Goal: Communication & Community: Share content

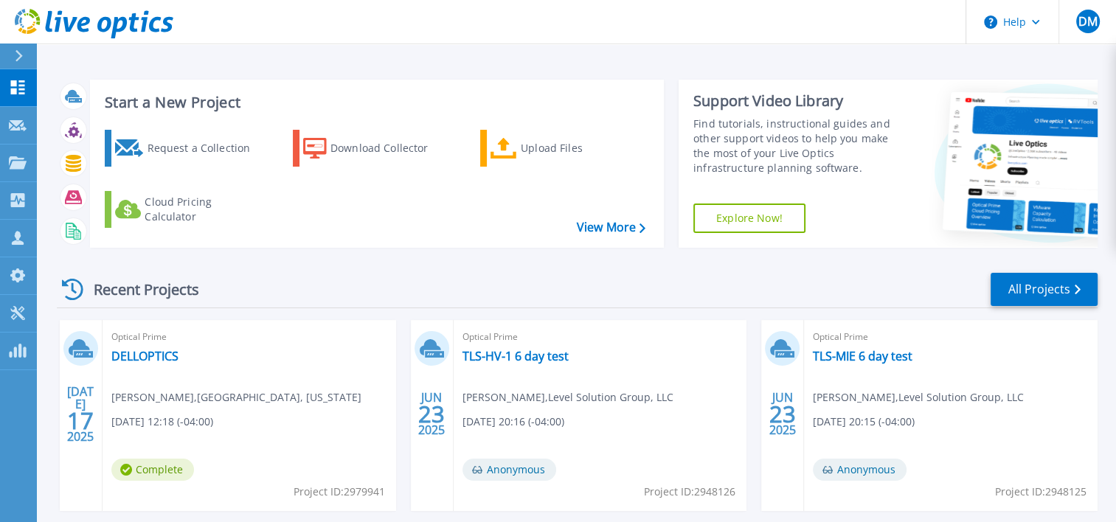
click at [457, 24] on header "Help DM Channel Partner Derek Morrison dmorrison@levelsg.com Level Solution Gro…" at bounding box center [558, 22] width 1116 height 44
click at [404, 311] on div "Recent Projects All Projects JUL 17 2025 Optical Prime DELLOPTICS Daniel Jackso…" at bounding box center [577, 516] width 1041 height 513
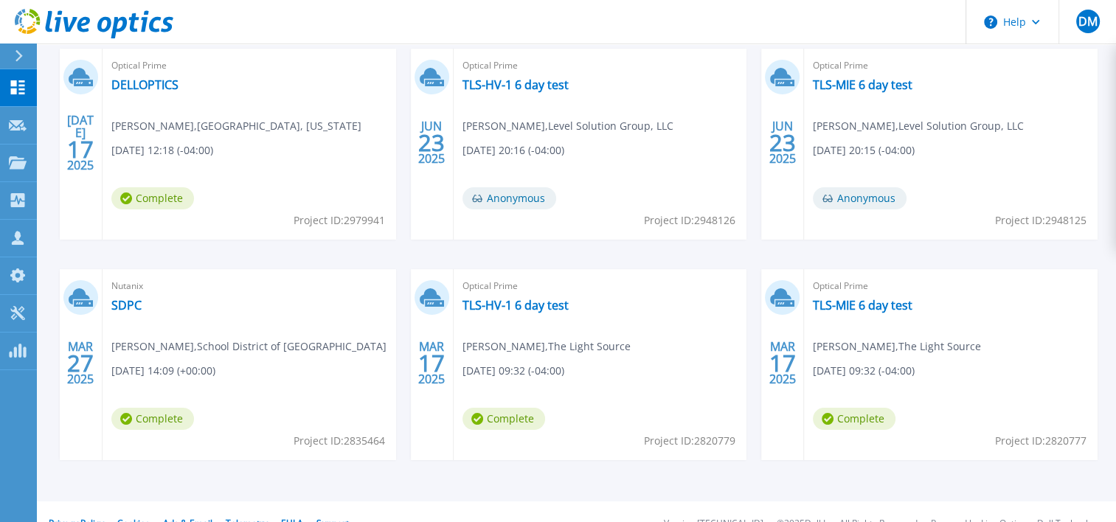
scroll to position [263, 0]
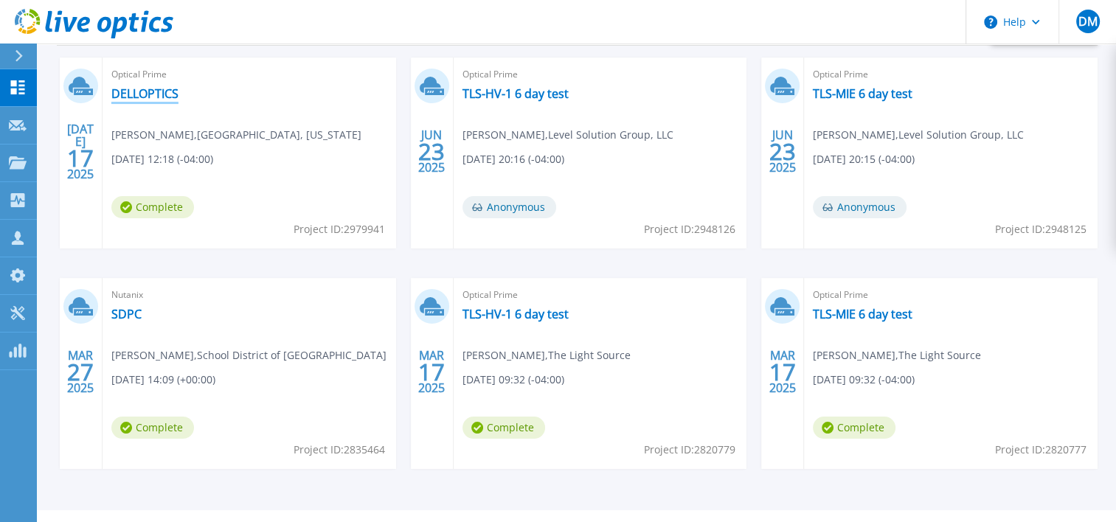
click at [131, 95] on link "DELLOPTICS" at bounding box center [144, 93] width 67 height 15
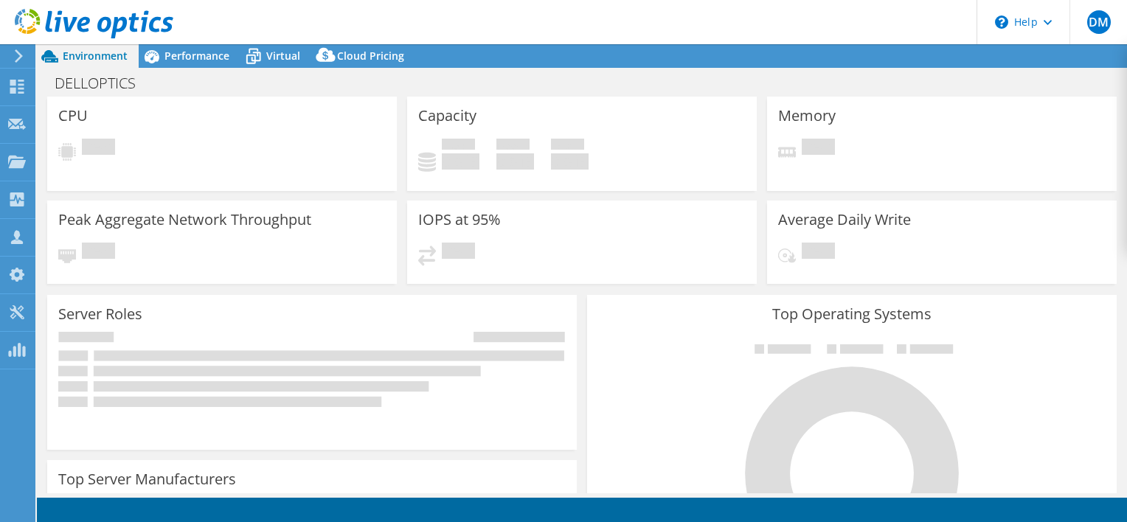
select select "USD"
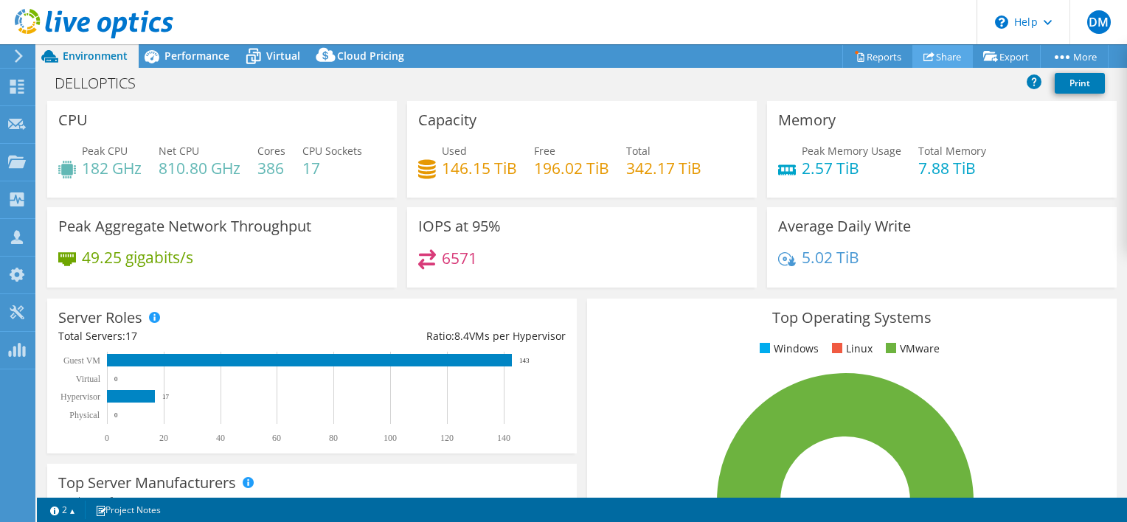
click at [935, 50] on link "Share" at bounding box center [942, 56] width 60 height 23
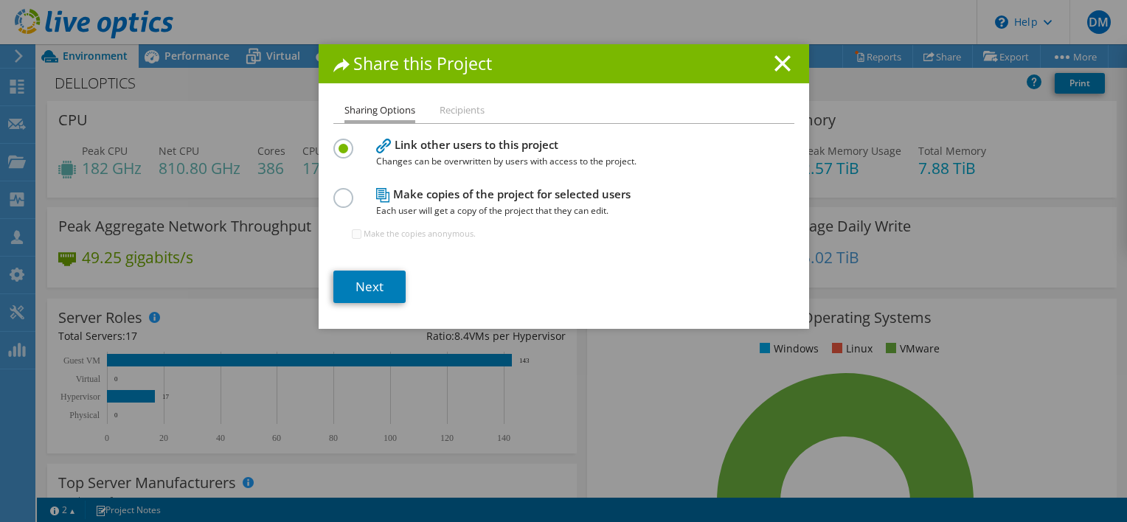
click at [452, 122] on ul "Sharing Options Recipients" at bounding box center [563, 112] width 461 height 21
click at [443, 113] on li "Recipients" at bounding box center [462, 111] width 45 height 18
click at [453, 110] on li "Recipients" at bounding box center [462, 111] width 45 height 18
click at [401, 116] on li "Sharing Options" at bounding box center [379, 112] width 71 height 21
click at [360, 282] on link "Next" at bounding box center [369, 287] width 72 height 32
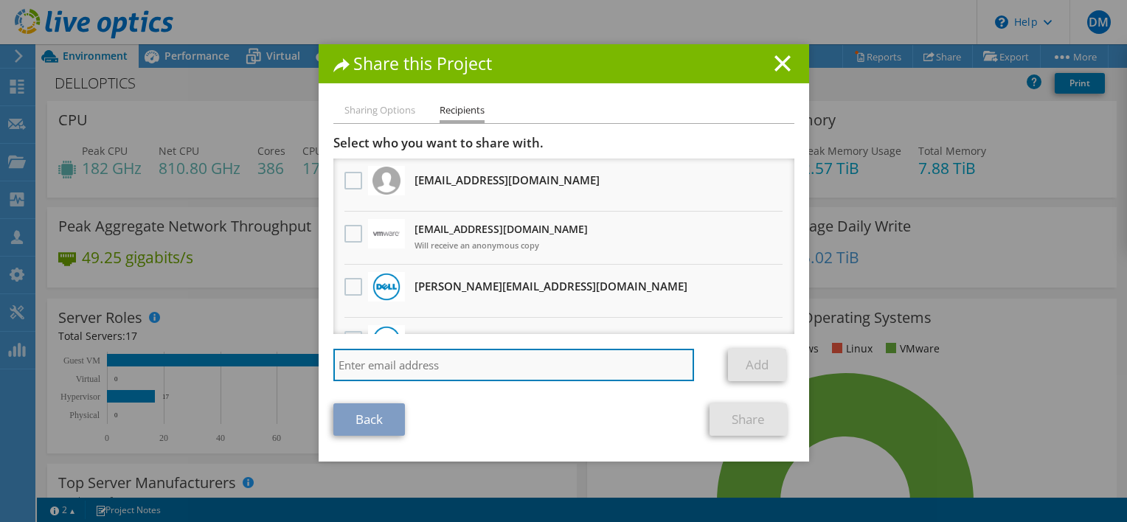
click at [460, 362] on input "search" at bounding box center [513, 365] width 361 height 32
type input "[EMAIL_ADDRESS][DOMAIN_NAME]"
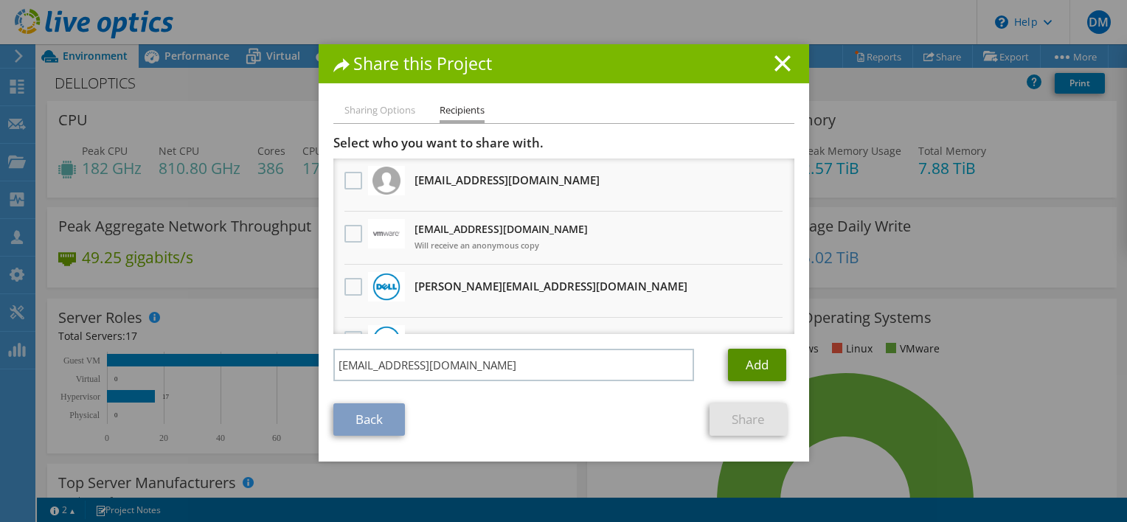
click at [752, 352] on link "Add" at bounding box center [757, 365] width 58 height 32
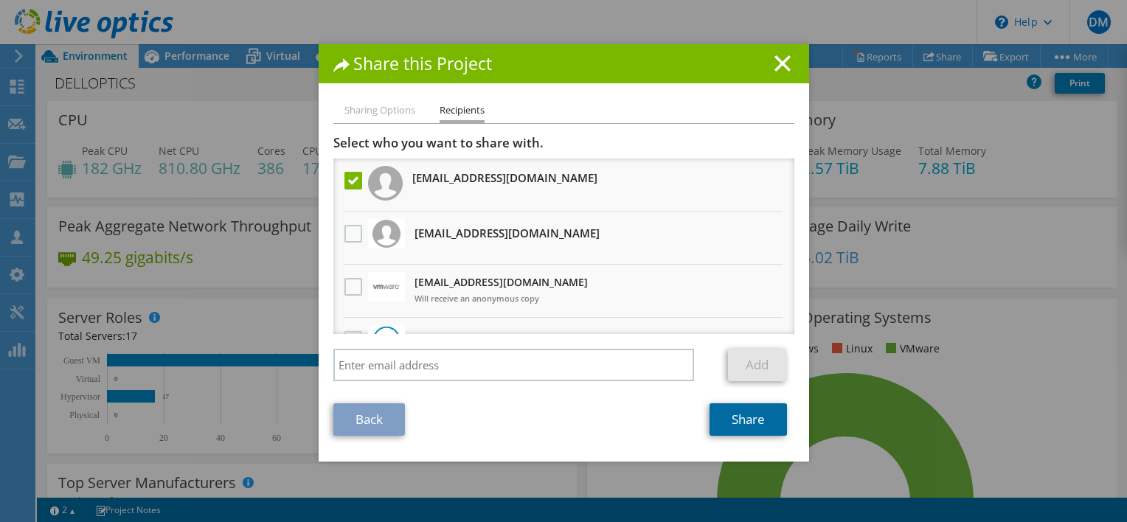
click at [765, 422] on link "Share" at bounding box center [748, 419] width 77 height 32
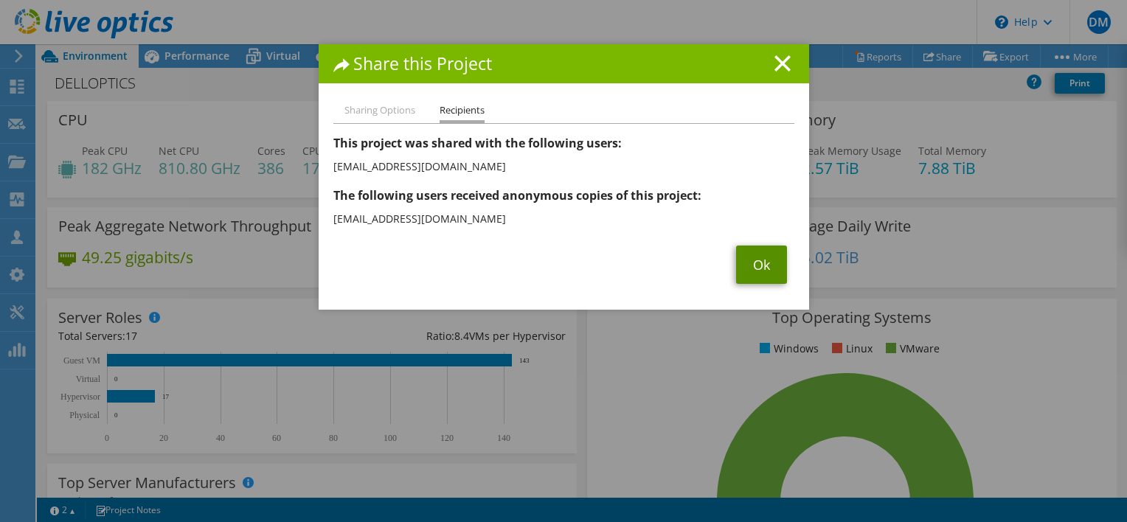
click at [754, 259] on link "Ok" at bounding box center [761, 265] width 51 height 38
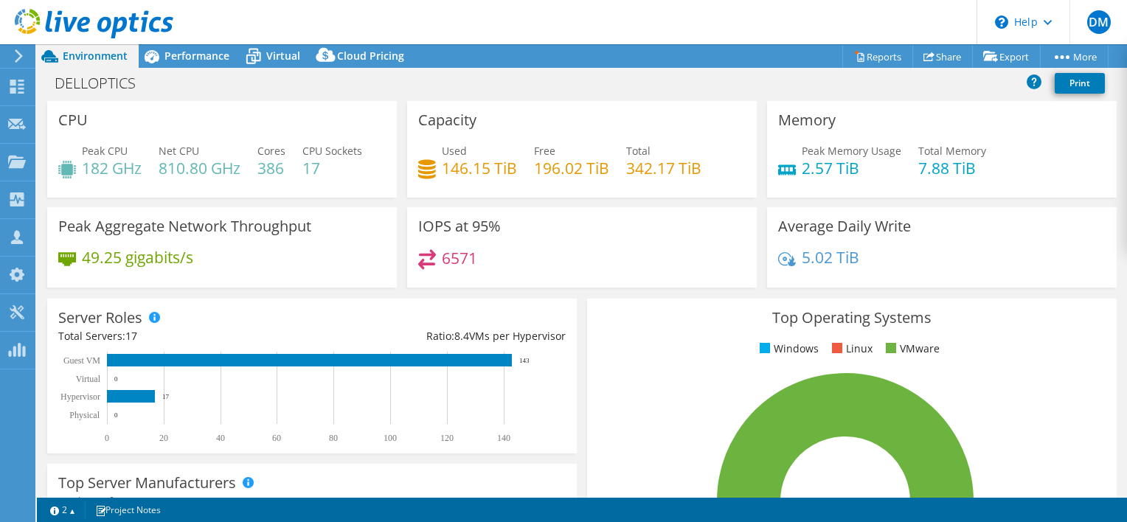
click at [582, 373] on div "Top Operating Systems Windows Linux VMware 100.0% ESXi 7.0" at bounding box center [852, 476] width 540 height 364
click at [74, 513] on link "2" at bounding box center [63, 510] width 46 height 18
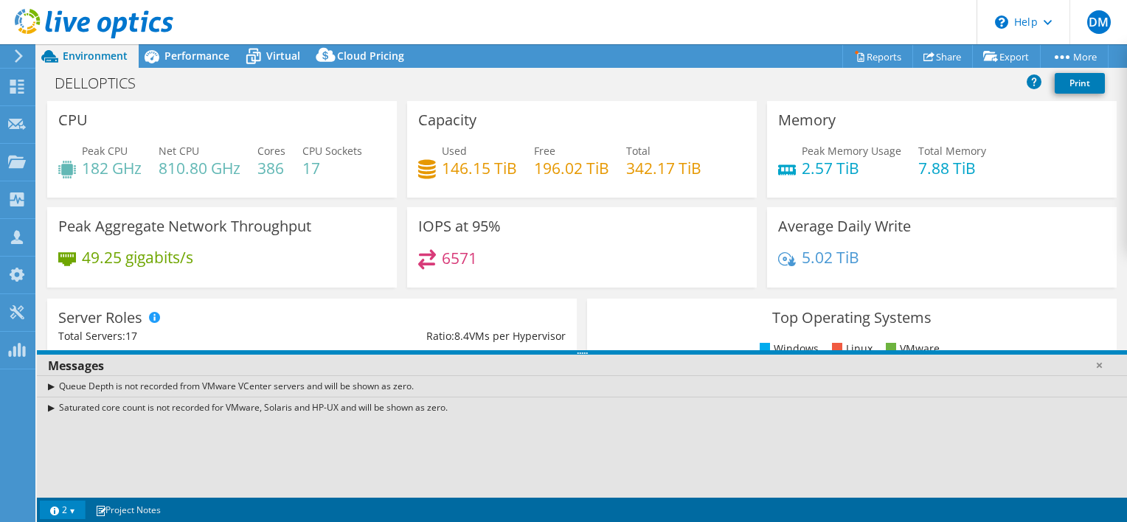
click at [72, 507] on link "2" at bounding box center [63, 510] width 46 height 18
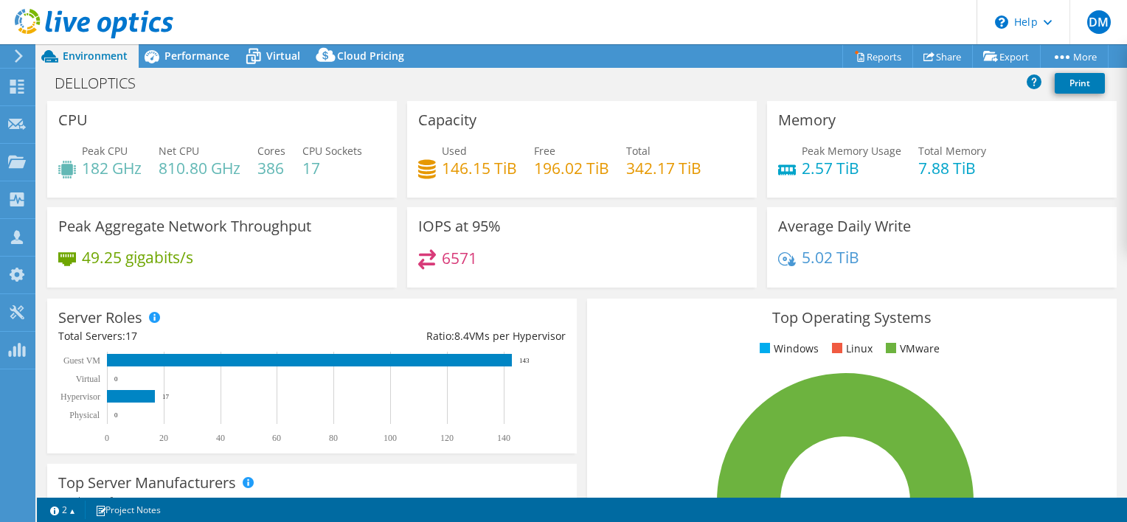
click at [41, 338] on section "CPU Peak CPU 182 GHz Net CPU 810.80 GHz Cores 386 CPU Sockets 17 Capacity Used …" at bounding box center [582, 530] width 1090 height 859
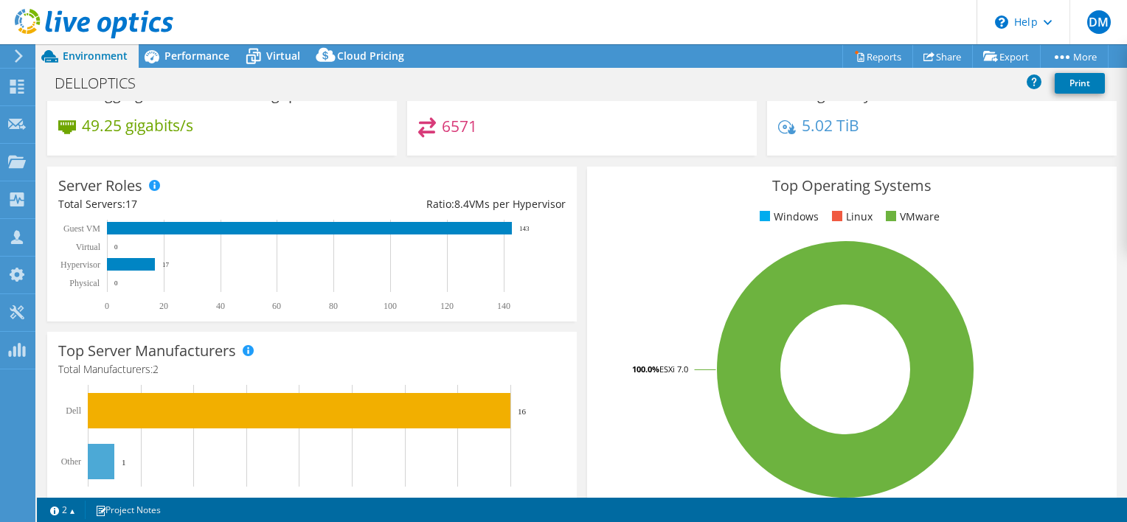
scroll to position [133, 0]
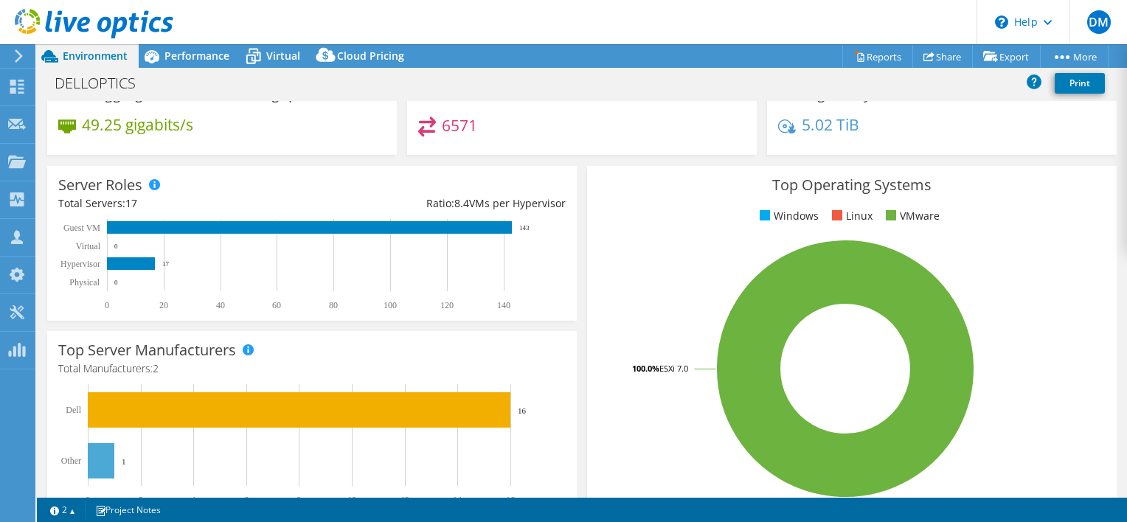
click at [40, 330] on section "CPU Peak CPU 182 GHz Net CPU 810.80 GHz Cores 386 CPU Sockets 17 Capacity Used …" at bounding box center [582, 397] width 1090 height 859
click at [582, 286] on div "Top Operating Systems Windows Linux VMware 100.0% ESXi 7.0" at bounding box center [852, 343] width 540 height 364
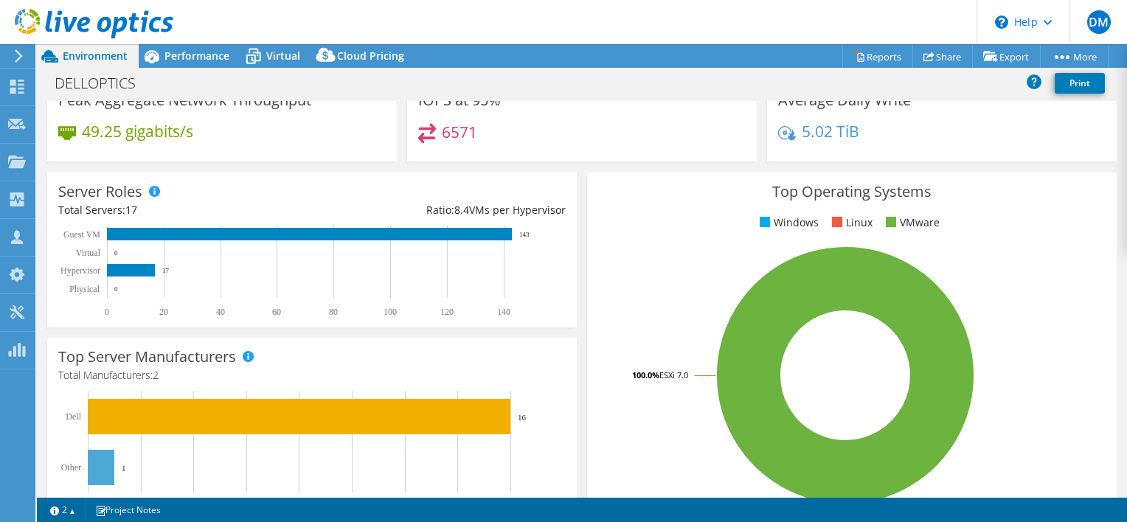
scroll to position [0, 0]
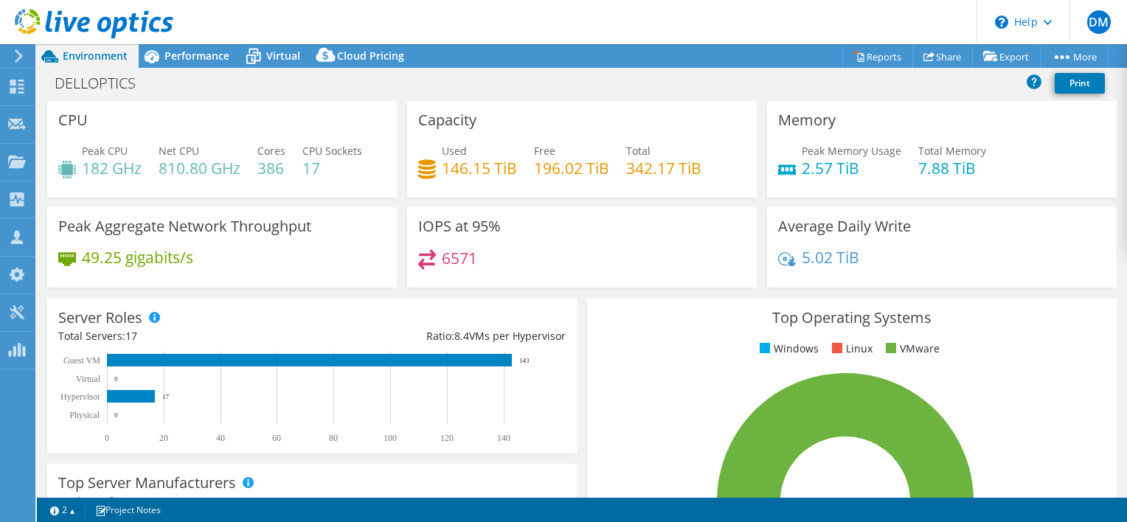
click at [402, 204] on div "Capacity Used 146.15 TiB Free 196.02 TiB Total 342.17 TiB" at bounding box center [582, 154] width 360 height 106
click at [762, 195] on div "Memory Peak Memory Usage 2.57 TiB Total Memory 7.88 TiB" at bounding box center [942, 149] width 360 height 97
click at [749, 207] on div "IOPS at 95% 6571" at bounding box center [582, 247] width 360 height 80
click at [575, 292] on div "IOPS at 95% 6571" at bounding box center [582, 252] width 360 height 90
click at [402, 214] on div "IOPS at 95% 6571" at bounding box center [582, 247] width 360 height 80
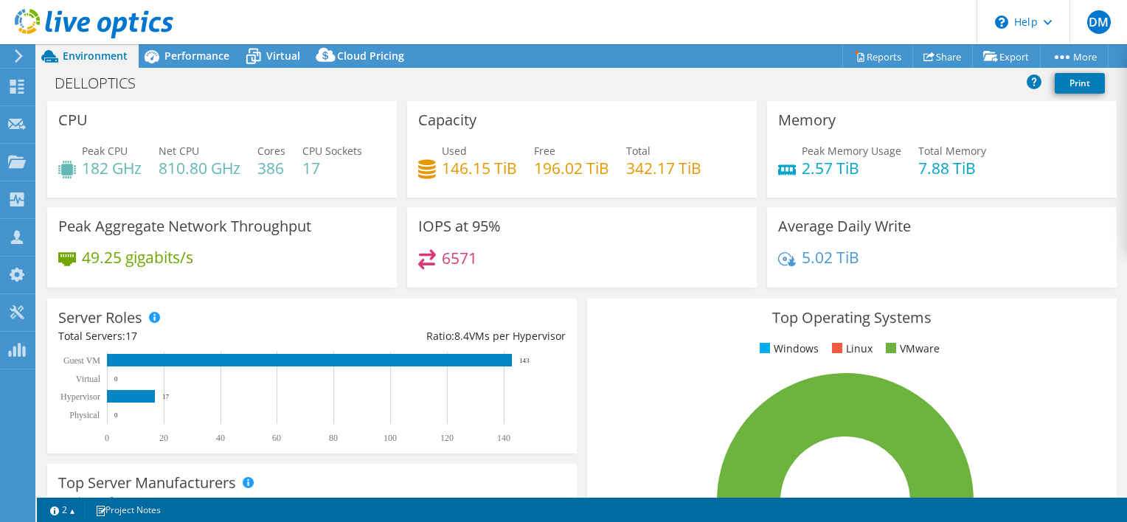
click at [582, 294] on div "Top Operating Systems Windows Linux VMware 100.0% ESXi 7.0" at bounding box center [852, 476] width 540 height 364
click at [395, 92] on div "DELLOPTICS Print" at bounding box center [582, 82] width 1090 height 27
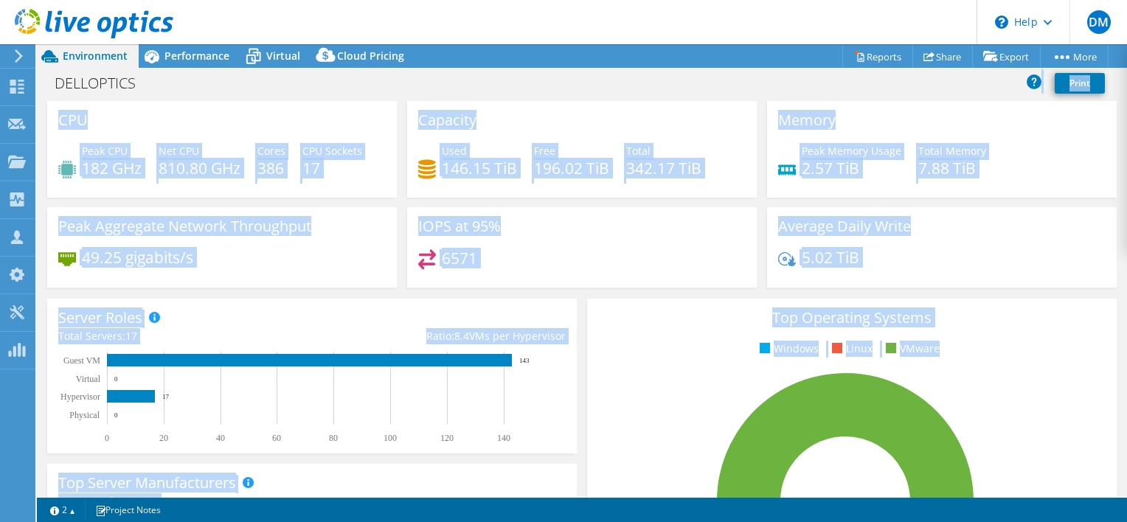
drag, startPoint x: 229, startPoint y: 82, endPoint x: 988, endPoint y: 364, distance: 810.3
click at [988, 364] on div "Project Actions Project Actions Reports Share Export vSAN ReadyNode Sizer" at bounding box center [582, 283] width 1090 height 478
click at [988, 364] on div "Top Operating Systems Windows Linux VMware 100.0% ESXi 7.0" at bounding box center [852, 475] width 530 height 353
click at [668, 294] on div "Top Operating Systems Windows Linux VMware 100.0% ESXi 7.0" at bounding box center [852, 476] width 540 height 364
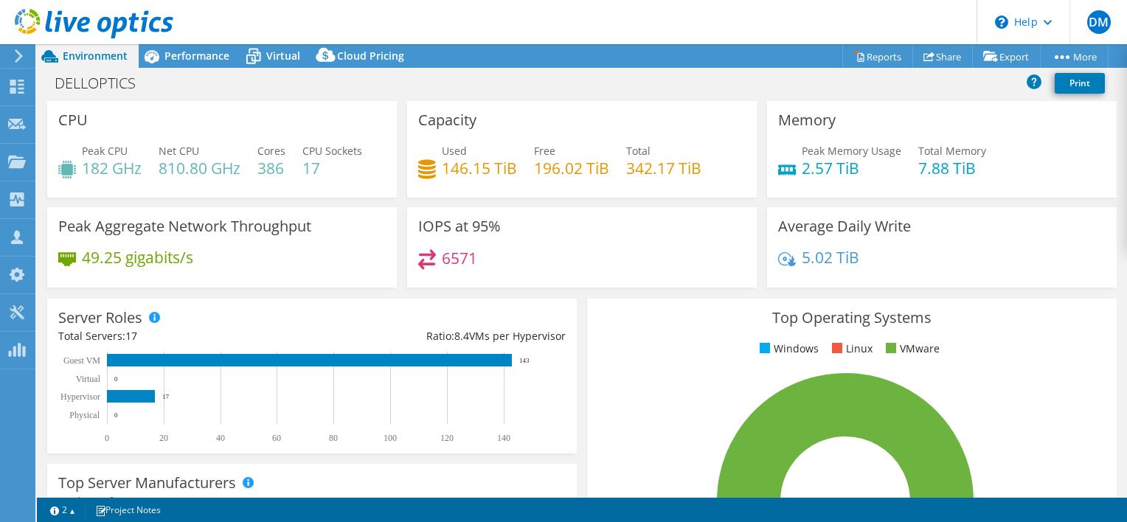
click at [582, 296] on div "Top Operating Systems Windows Linux VMware 100.0% ESXi 7.0" at bounding box center [852, 476] width 540 height 364
click at [580, 290] on div "IOPS at 95% 6571" at bounding box center [582, 252] width 360 height 90
click at [571, 297] on div "Server Roles Physical Servers represent bare metal servers that were targets of…" at bounding box center [312, 376] width 540 height 165
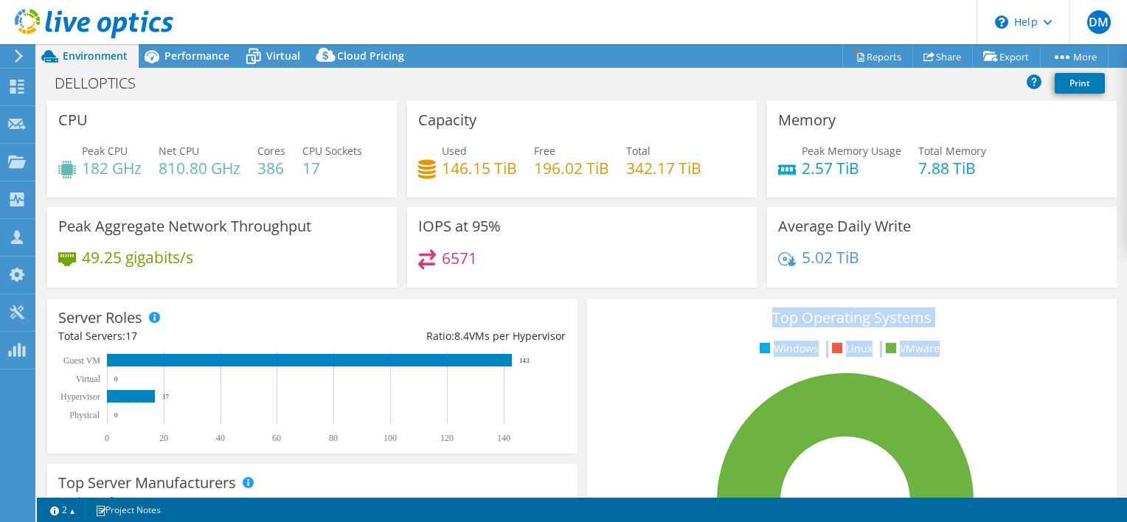
drag, startPoint x: 579, startPoint y: 296, endPoint x: 1004, endPoint y: 405, distance: 438.7
click at [1004, 405] on div "Top Operating Systems Windows Linux VMware 100.0% ESXi 7.0" at bounding box center [852, 476] width 540 height 364
click at [1004, 405] on rect at bounding box center [845, 501] width 494 height 258
click at [770, 299] on div "Top Operating Systems Windows Linux VMware 100.0% ESXi 7.0" at bounding box center [852, 475] width 530 height 353
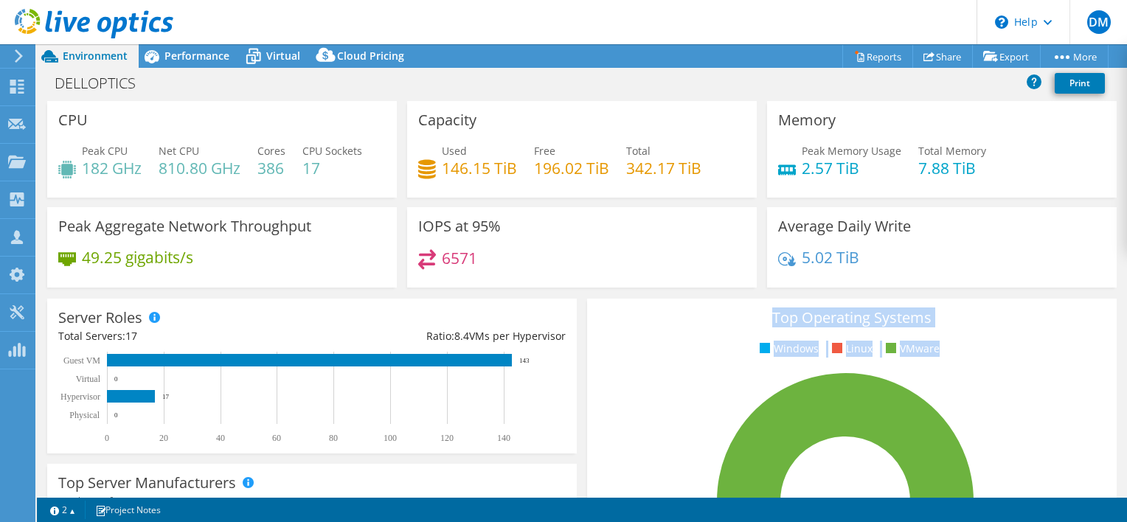
drag, startPoint x: 764, startPoint y: 317, endPoint x: 948, endPoint y: 354, distance: 187.3
click at [948, 354] on div "Top Operating Systems Windows Linux VMware 100.0% ESXi 7.0" at bounding box center [852, 475] width 530 height 353
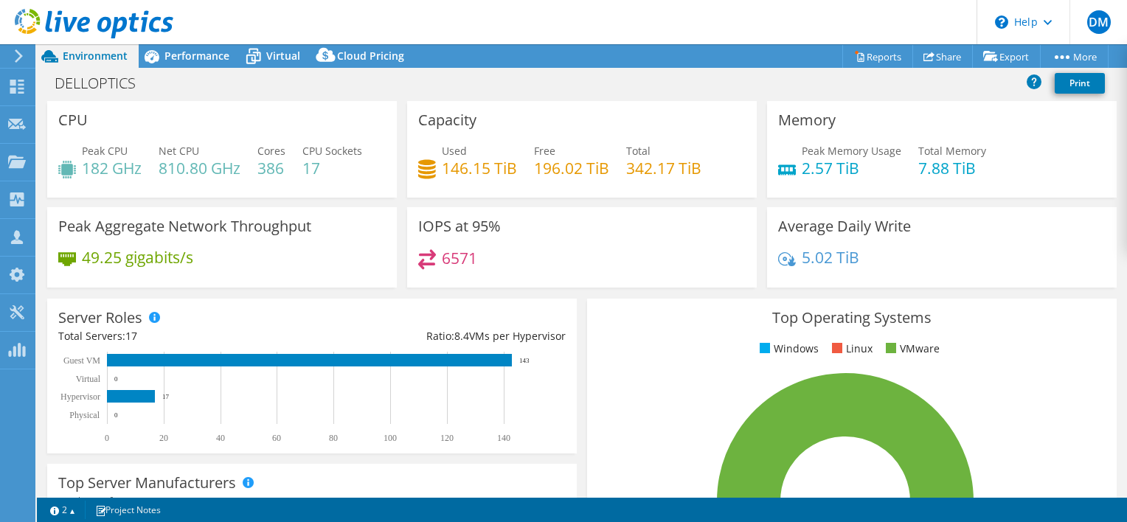
drag, startPoint x: 948, startPoint y: 354, endPoint x: 929, endPoint y: 348, distance: 19.4
click at [929, 348] on ul "Windows Linux VMware" at bounding box center [851, 349] width 507 height 17
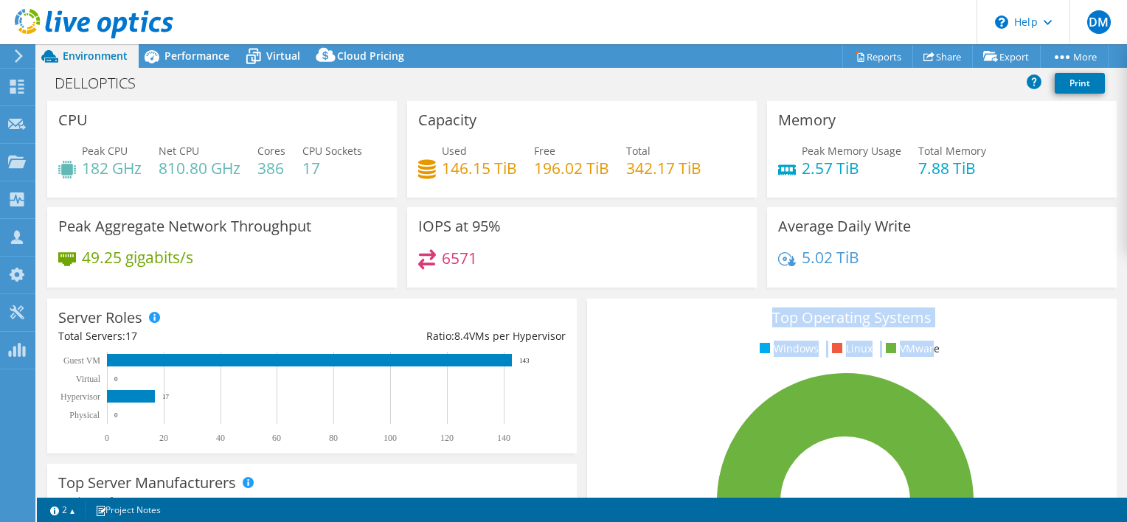
drag, startPoint x: 926, startPoint y: 348, endPoint x: 732, endPoint y: 325, distance: 195.4
click at [732, 325] on div "Top Operating Systems Windows Linux VMware 100.0% ESXi 7.0" at bounding box center [852, 475] width 530 height 353
click at [732, 325] on h3 "Top Operating Systems" at bounding box center [851, 318] width 507 height 16
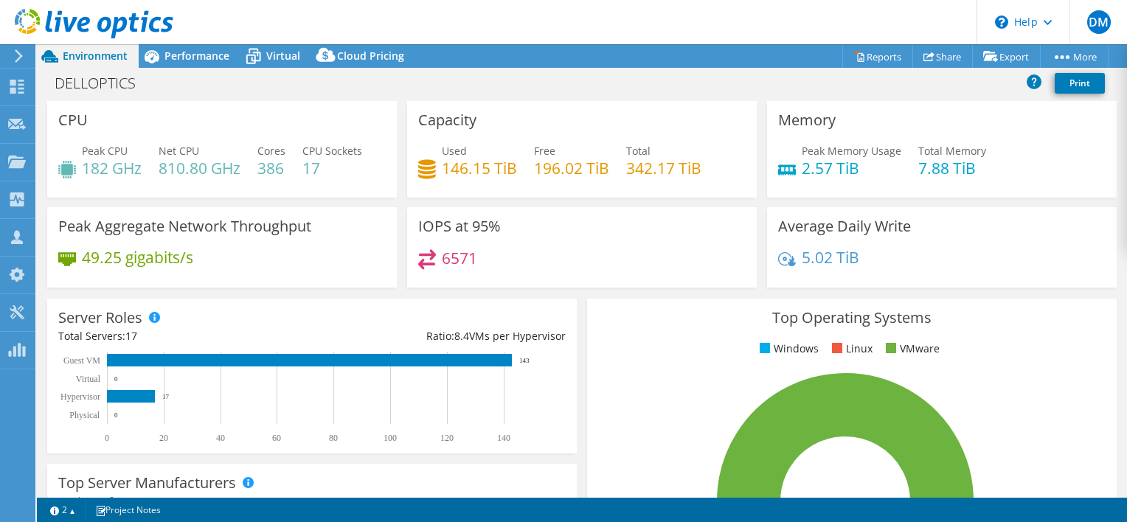
drag, startPoint x: 732, startPoint y: 325, endPoint x: 614, endPoint y: 291, distance: 122.6
click at [614, 291] on div "IOPS at 95% 6571" at bounding box center [582, 252] width 360 height 90
click at [574, 294] on div "Server Roles Physical Servers represent bare metal servers that were targets of…" at bounding box center [312, 376] width 540 height 165
click at [394, 285] on div "Peak Aggregate Network Throughput 49.25 gigabits/s" at bounding box center [222, 247] width 360 height 80
click at [402, 285] on div "IOPS at 95% 6571" at bounding box center [582, 247] width 360 height 80
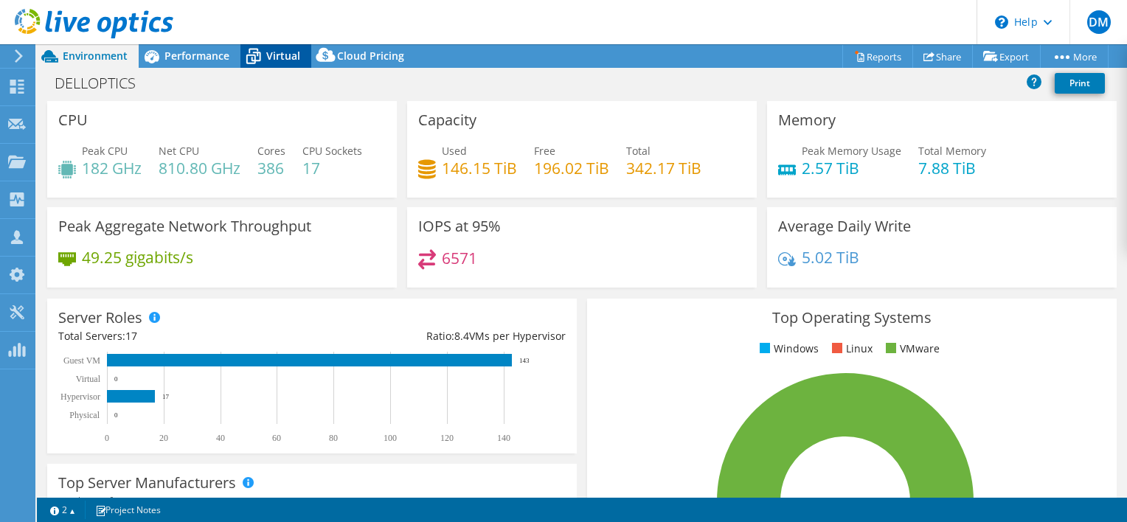
click at [271, 52] on span "Virtual" at bounding box center [283, 56] width 34 height 14
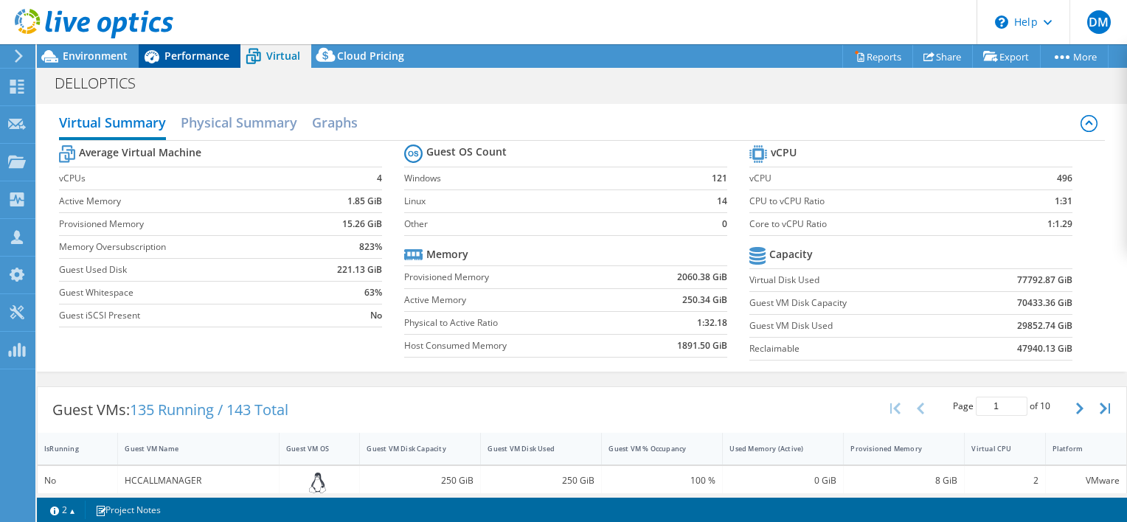
click at [186, 50] on span "Performance" at bounding box center [196, 56] width 65 height 14
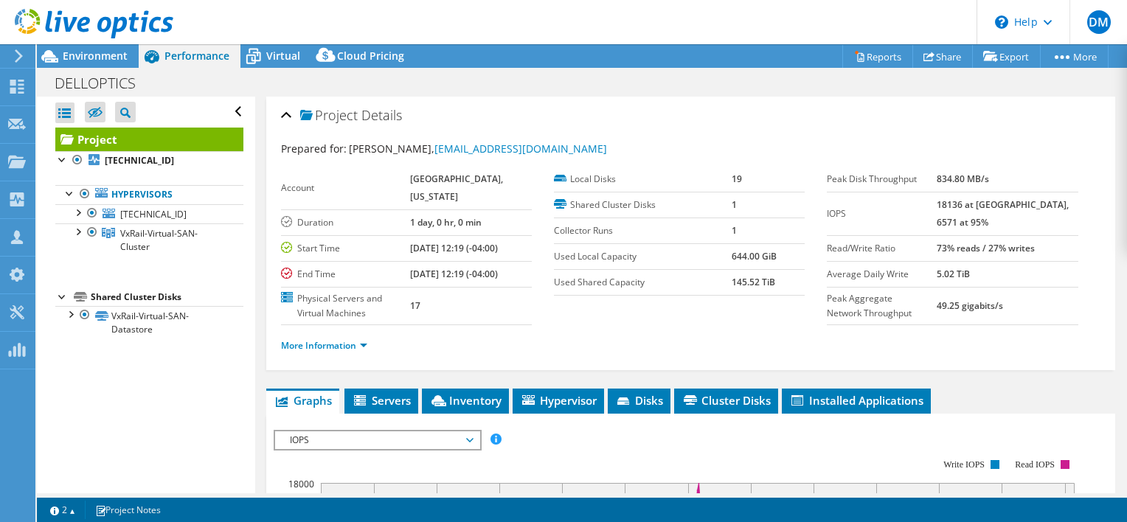
click at [88, 59] on span "Environment" at bounding box center [95, 56] width 65 height 14
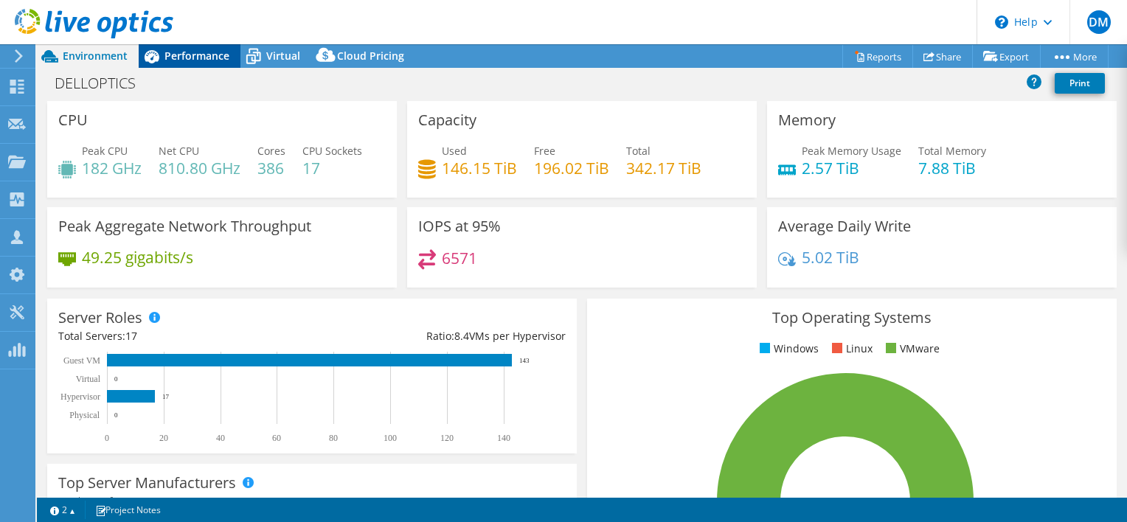
click at [186, 62] on span "Performance" at bounding box center [196, 56] width 65 height 14
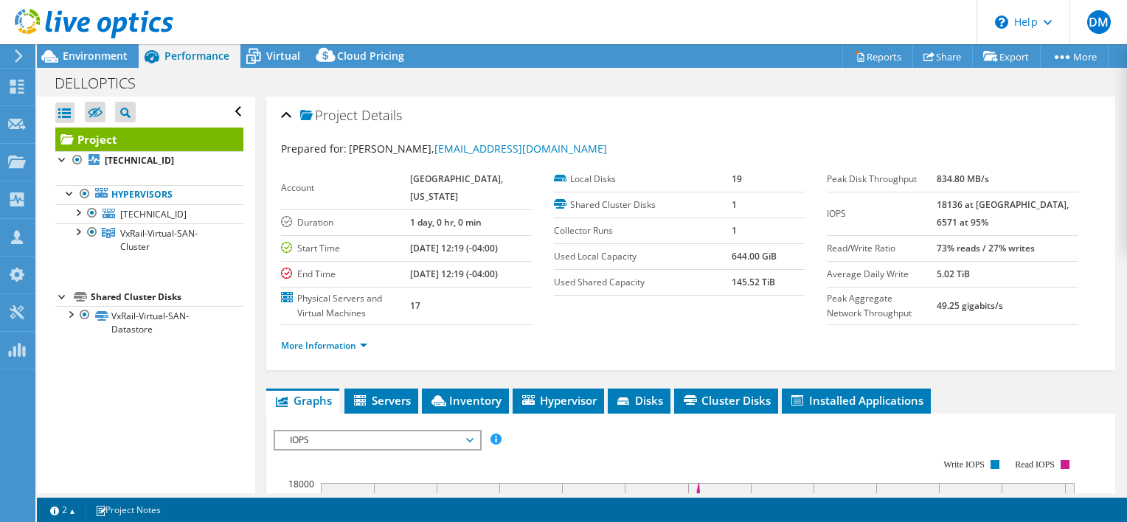
click at [404, 395] on span "Servers" at bounding box center [381, 400] width 59 height 15
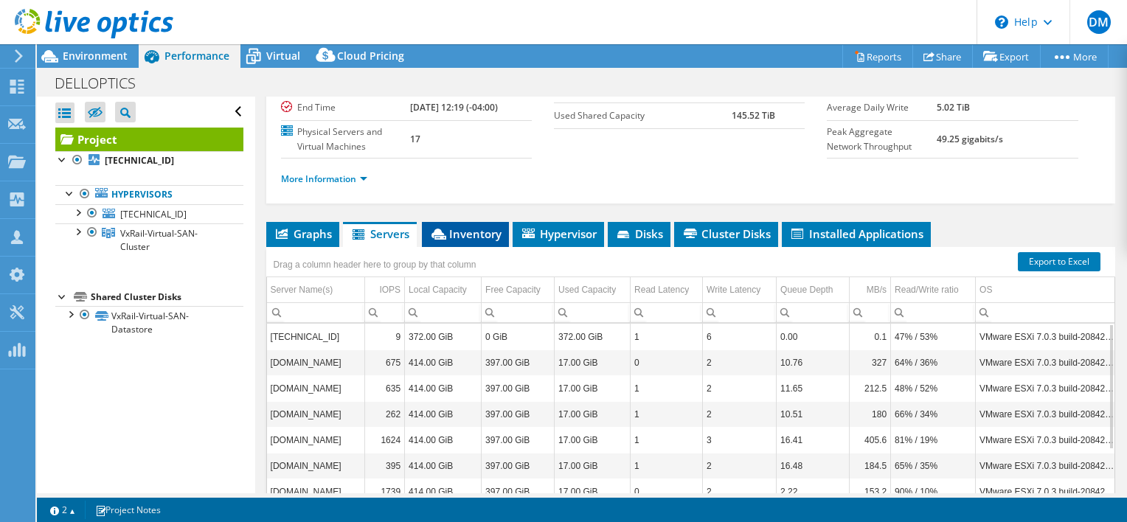
scroll to position [167, 0]
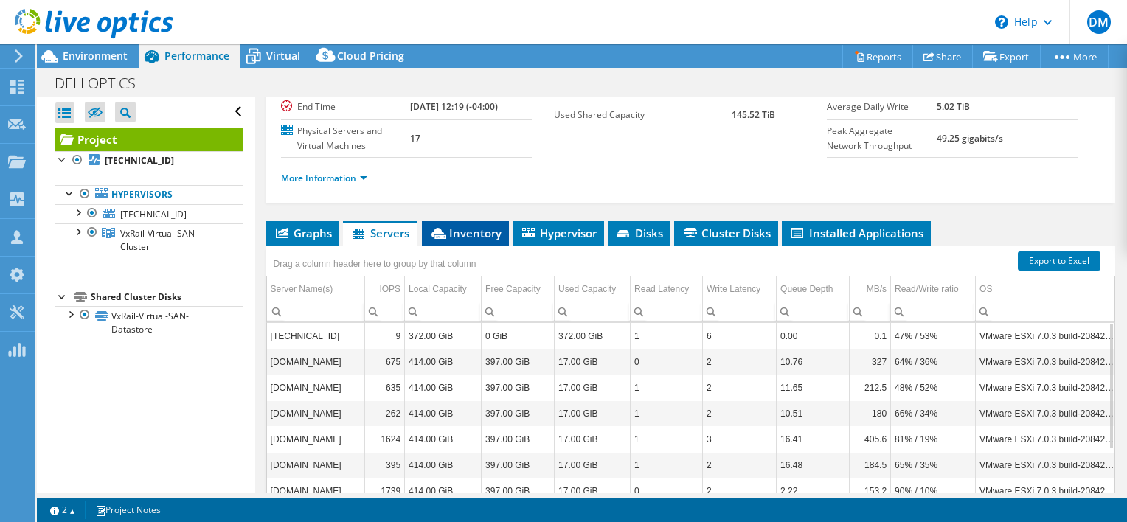
click at [463, 233] on span "Inventory" at bounding box center [465, 233] width 72 height 15
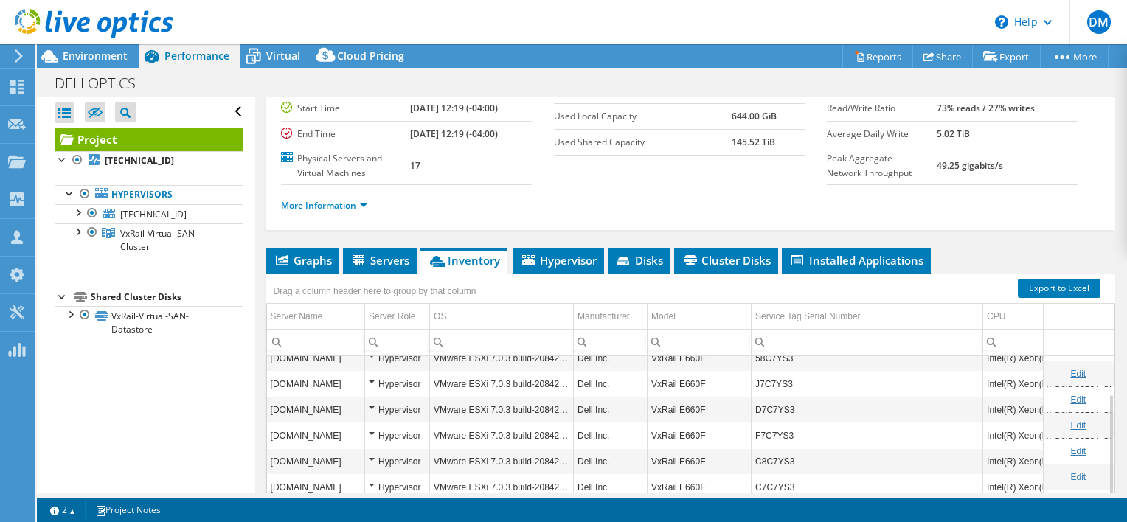
scroll to position [99, 0]
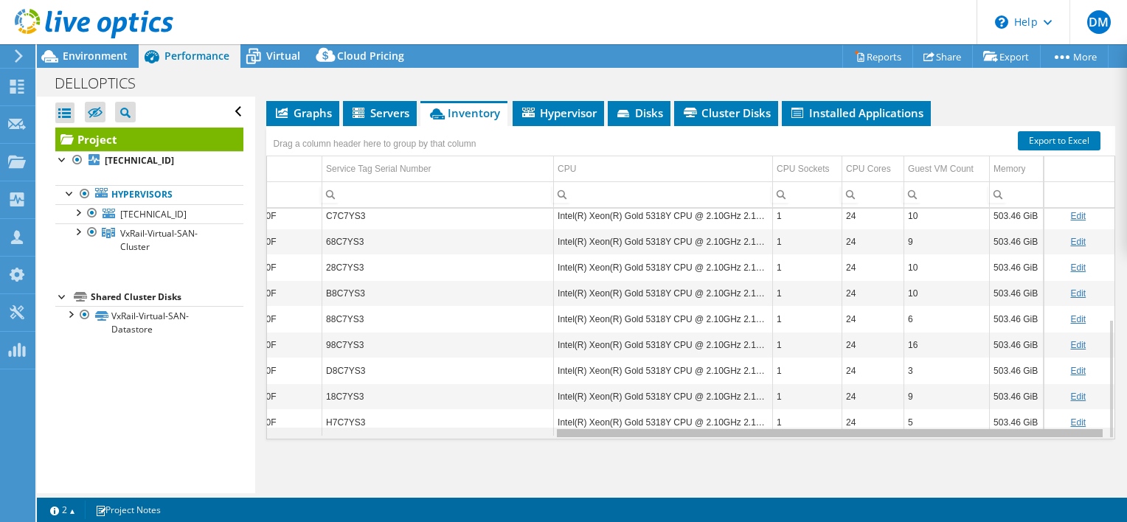
drag, startPoint x: 675, startPoint y: 431, endPoint x: 1015, endPoint y: 436, distance: 340.1
click at [1015, 436] on body "DM Channel Partner [PERSON_NAME] [EMAIL_ADDRESS][DOMAIN_NAME] Level Solution Gr…" at bounding box center [563, 261] width 1127 height 522
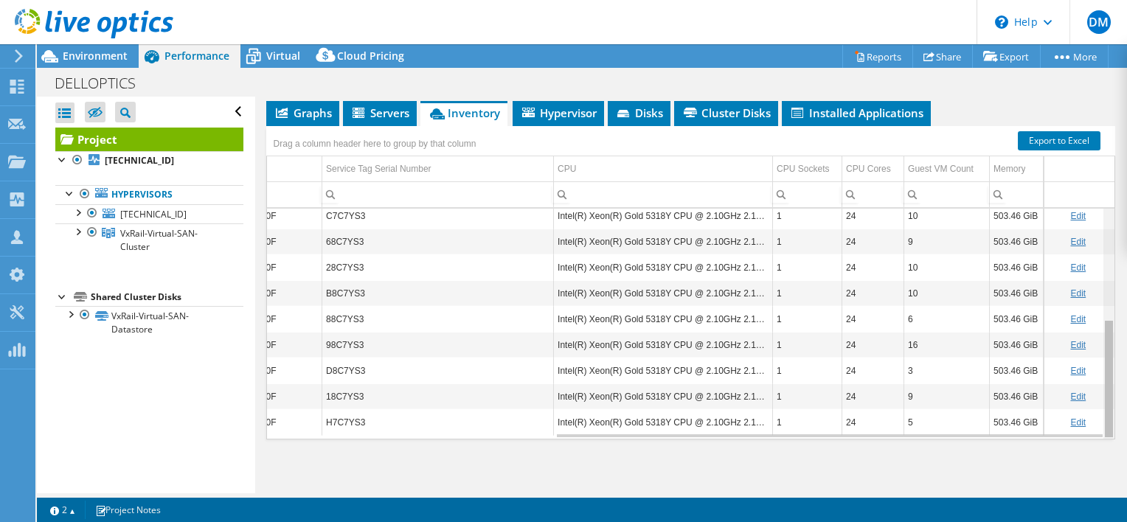
click at [1100, 339] on body "DM Channel Partner [PERSON_NAME] [EMAIL_ADDRESS][DOMAIN_NAME] Level Solution Gr…" at bounding box center [563, 261] width 1127 height 522
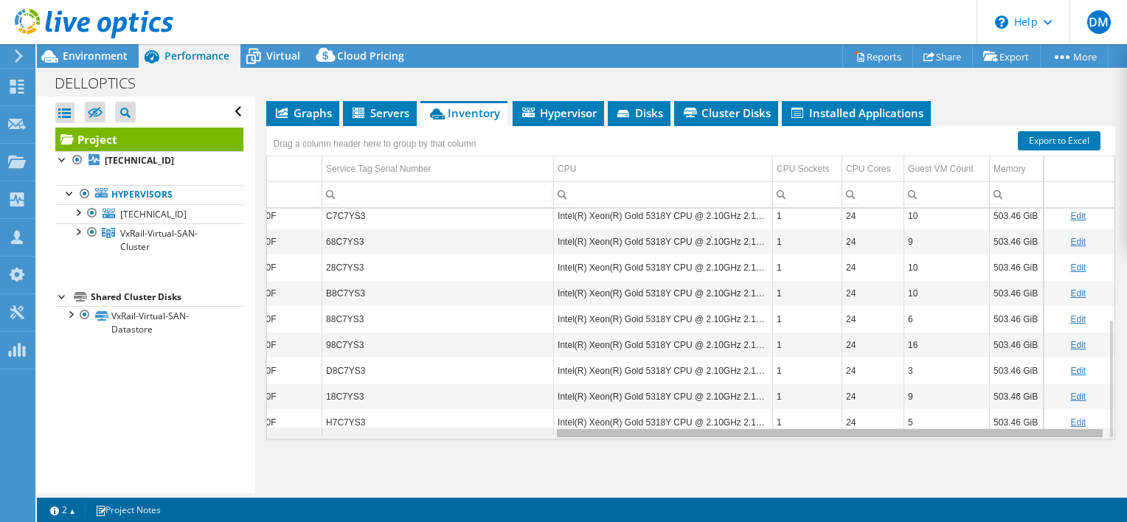
drag, startPoint x: 784, startPoint y: 426, endPoint x: 817, endPoint y: 428, distance: 33.3
click at [817, 428] on body "DM Channel Partner [PERSON_NAME] [EMAIL_ADDRESS][DOMAIN_NAME] Level Solution Gr…" at bounding box center [563, 261] width 1127 height 522
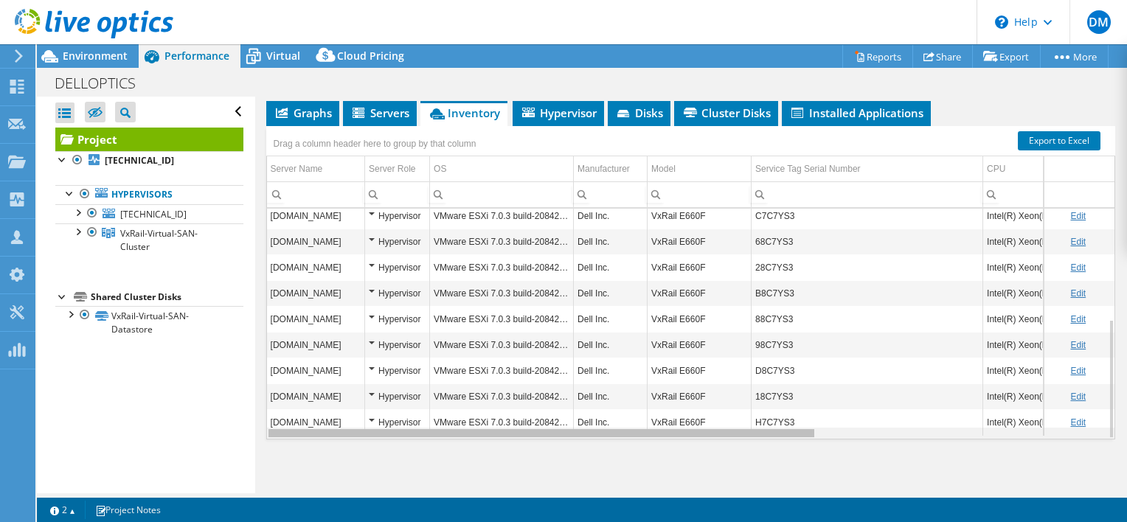
drag, startPoint x: 580, startPoint y: 430, endPoint x: 239, endPoint y: 445, distance: 341.8
click at [239, 445] on body "DM Channel Partner [PERSON_NAME] [EMAIL_ADDRESS][DOMAIN_NAME] Level Solution Gr…" at bounding box center [563, 261] width 1127 height 522
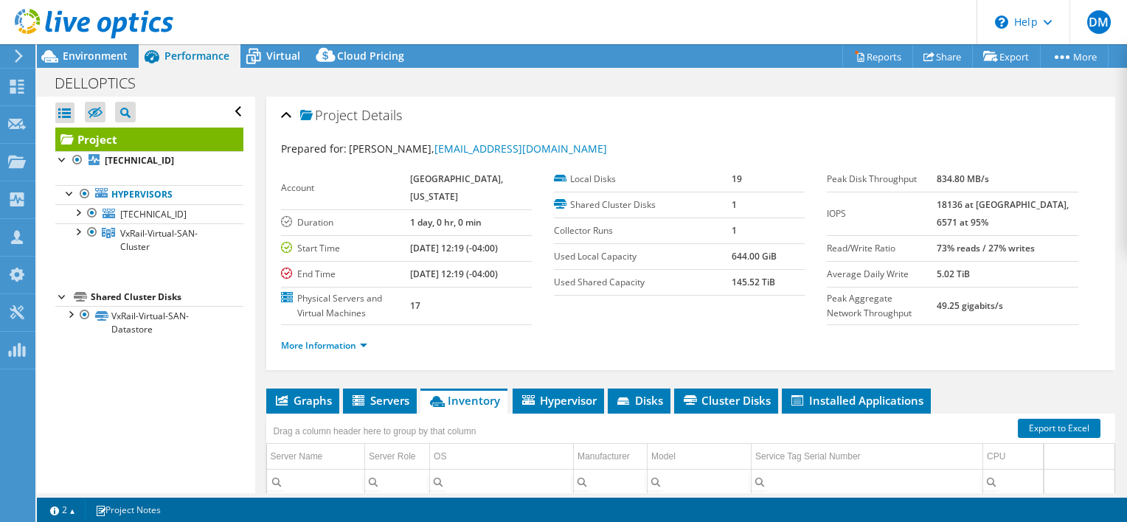
click at [1086, 310] on div "Peak Disk Throughput 834.80 MB/s IOPS 18136 at [GEOGRAPHIC_DATA], 6571 at 95% R…" at bounding box center [963, 246] width 273 height 159
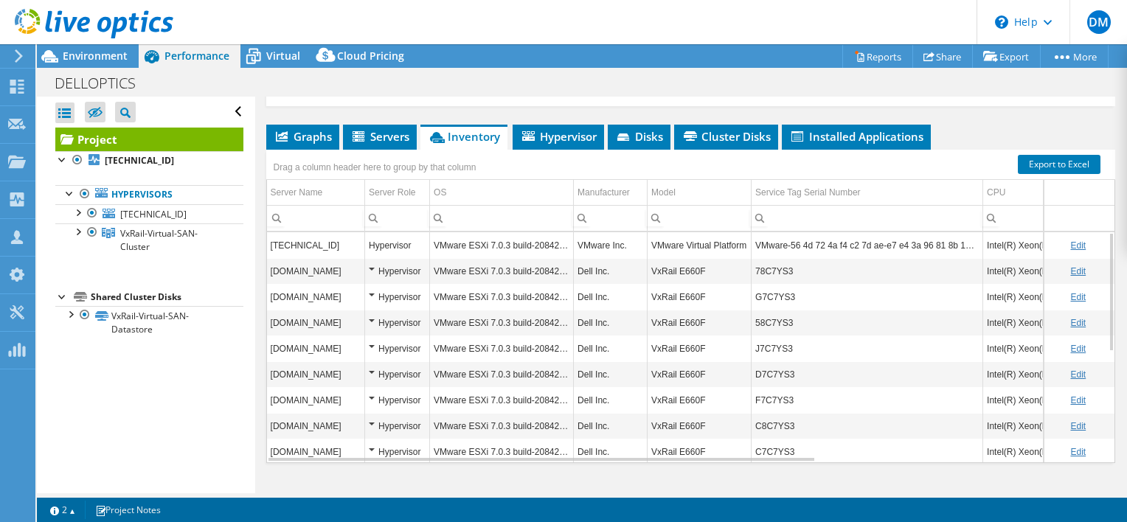
click at [1107, 285] on div "Project Details Prepared for: [PERSON_NAME], [EMAIL_ADDRESS][DOMAIN_NAME] Accou…" at bounding box center [690, 176] width 871 height 687
click at [465, 89] on div "DELLOPTICS Print" at bounding box center [582, 82] width 1090 height 27
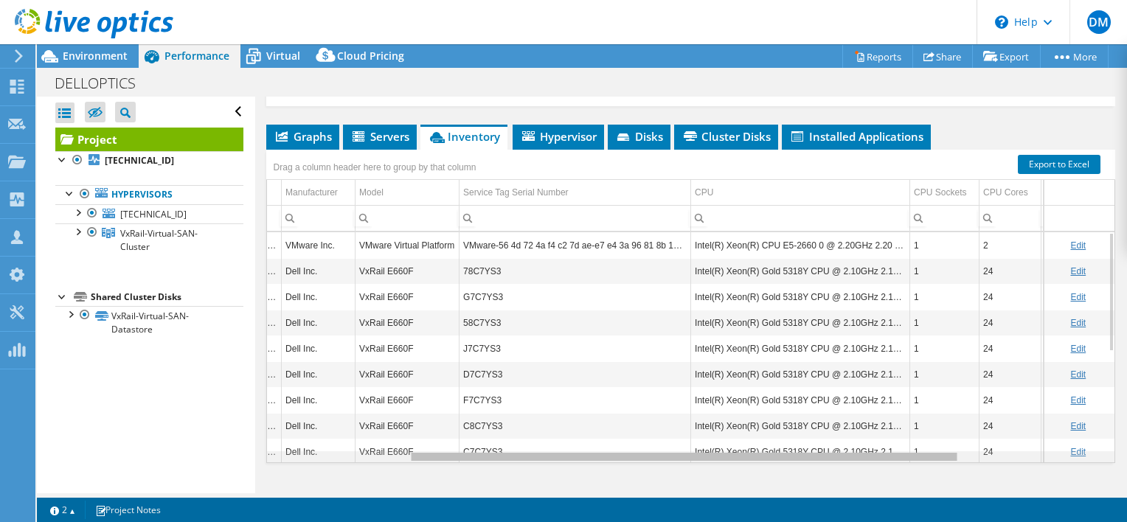
scroll to position [0, 0]
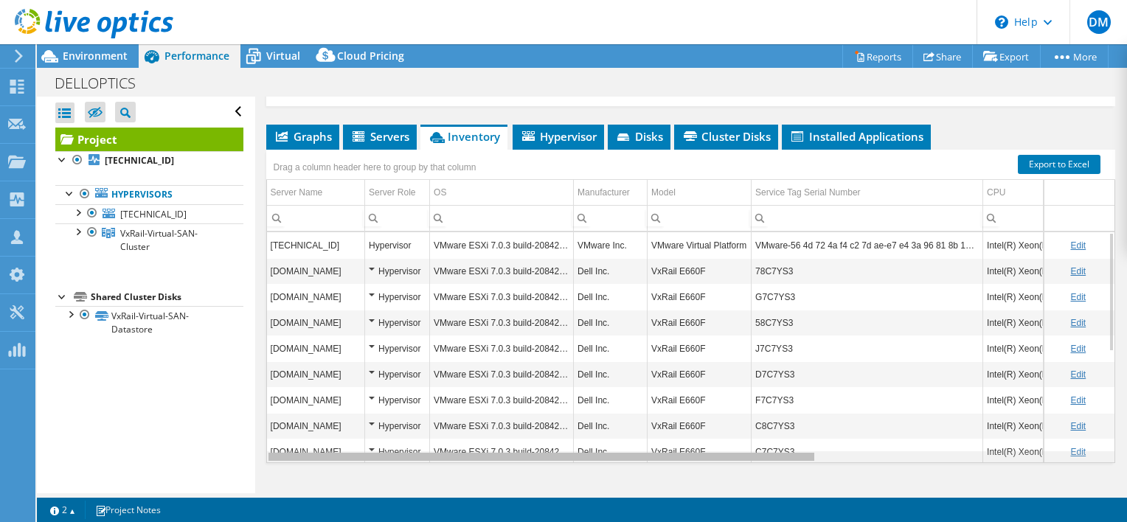
drag, startPoint x: 763, startPoint y: 454, endPoint x: 652, endPoint y: 443, distance: 111.9
click at [652, 443] on body "DM Channel Partner [PERSON_NAME] [EMAIL_ADDRESS][DOMAIN_NAME] Level Solution Gr…" at bounding box center [563, 261] width 1127 height 522
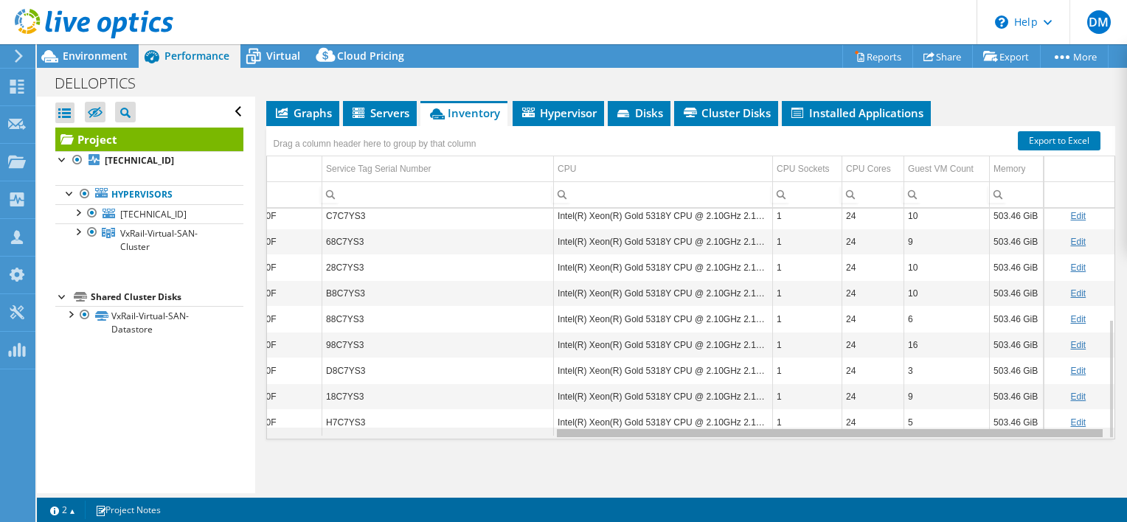
scroll to position [0, 192]
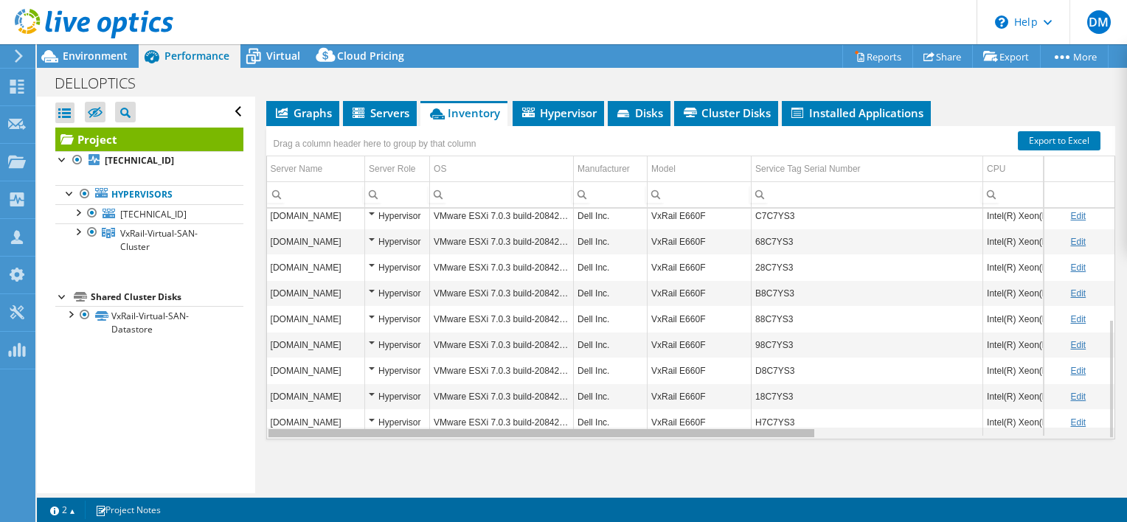
drag, startPoint x: 693, startPoint y: 431, endPoint x: 563, endPoint y: 417, distance: 131.4
click at [563, 417] on body "DM Channel Partner [PERSON_NAME] [EMAIL_ADDRESS][DOMAIN_NAME] Level Solution Gr…" at bounding box center [563, 261] width 1127 height 522
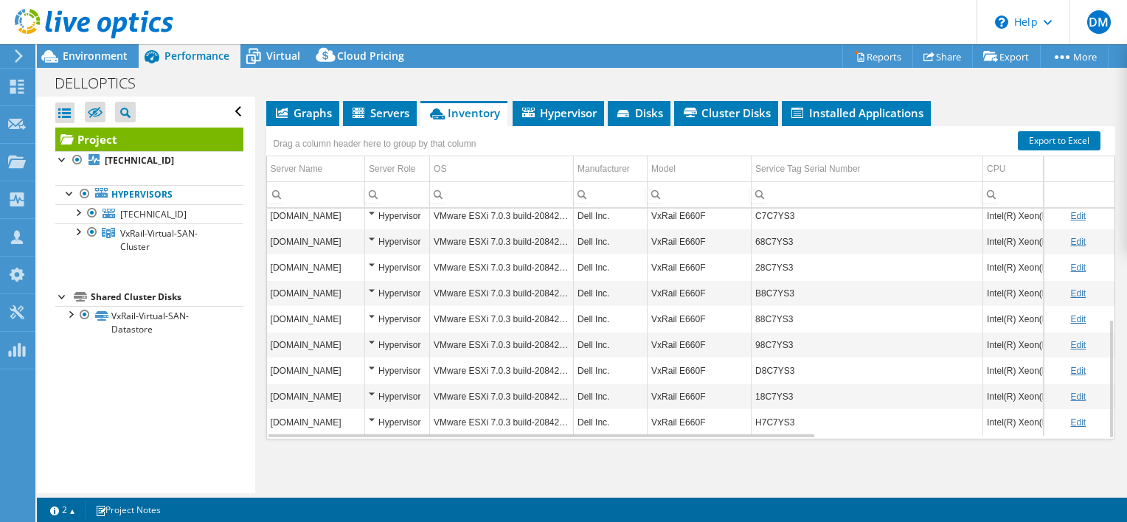
click at [501, 136] on div "Drag a column header here to group by that column" at bounding box center [690, 135] width 849 height 19
click at [519, 89] on div "DELLOPTICS Print" at bounding box center [582, 82] width 1090 height 27
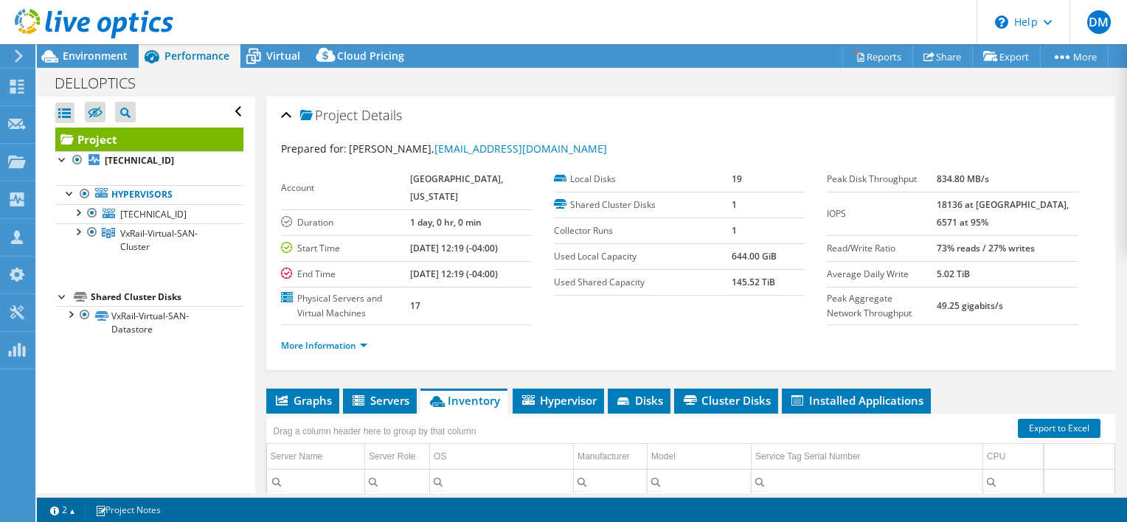
click at [1114, 236] on div "Project Details Prepared for: [PERSON_NAME], [EMAIL_ADDRESS][DOMAIN_NAME] Accou…" at bounding box center [690, 440] width 871 height 687
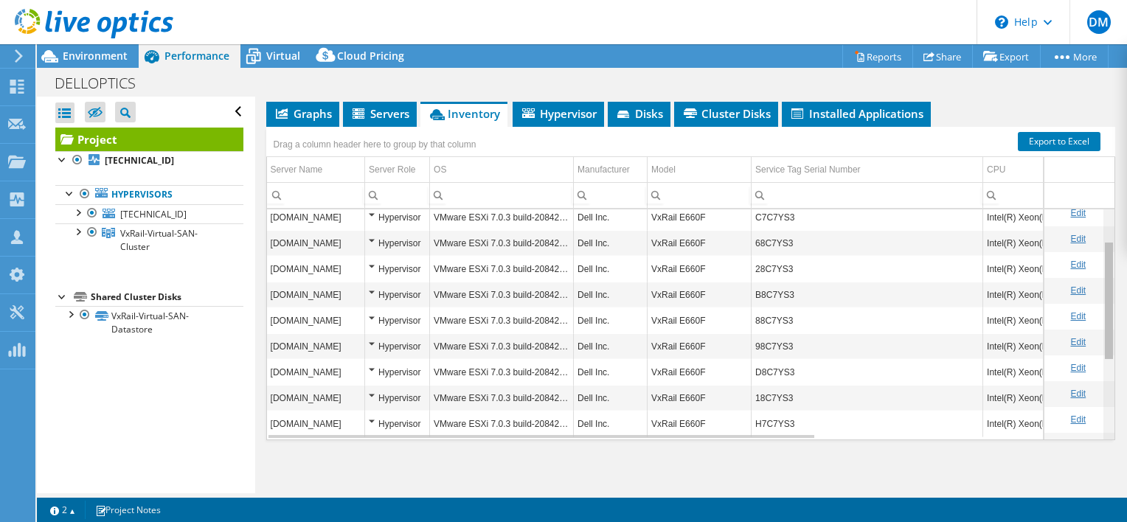
scroll to position [60, 0]
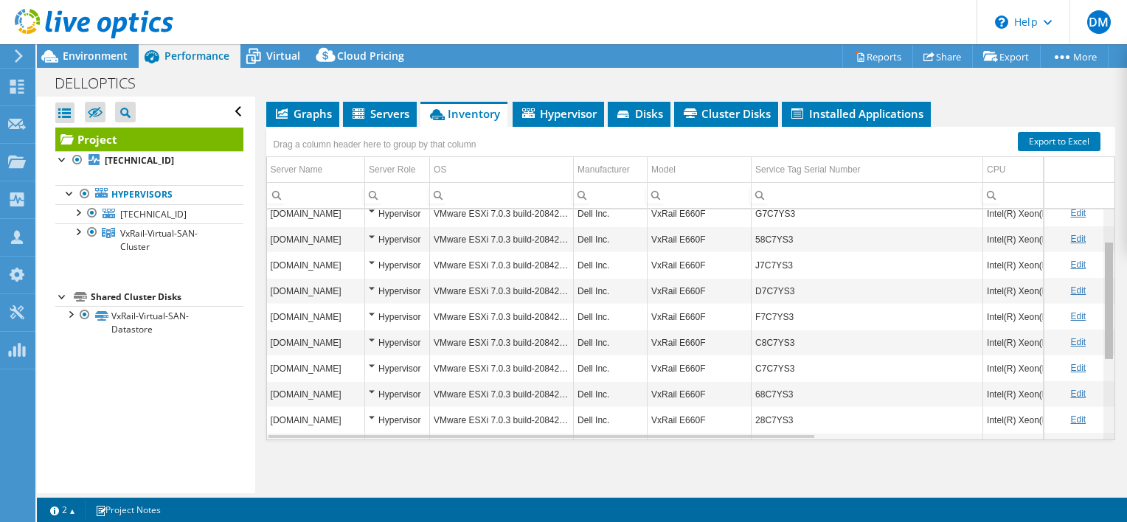
click at [1103, 297] on div "Data grid" at bounding box center [1108, 324] width 11 height 230
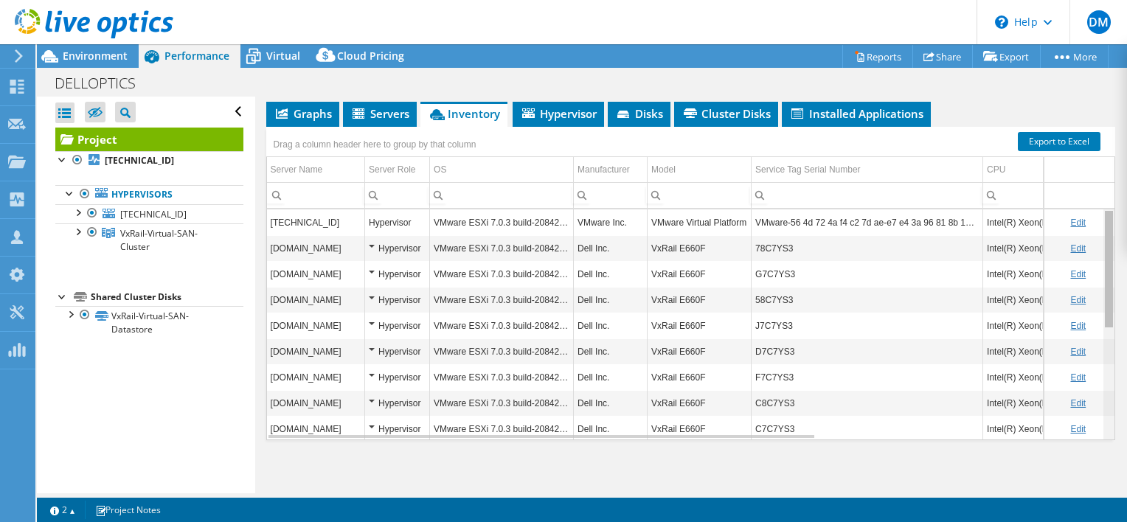
drag, startPoint x: 1100, startPoint y: 297, endPoint x: 1103, endPoint y: 232, distance: 65.0
click at [1103, 232] on body "DM Channel Partner [PERSON_NAME] [EMAIL_ADDRESS][DOMAIN_NAME] Level Solution Gr…" at bounding box center [563, 261] width 1127 height 522
drag, startPoint x: 783, startPoint y: 215, endPoint x: 890, endPoint y: 221, distance: 107.1
click at [890, 221] on td "VMware-56 4d 72 4a f4 c2 7d ae-e7 e4 3a 96 81 8b 12 1b" at bounding box center [868, 222] width 232 height 26
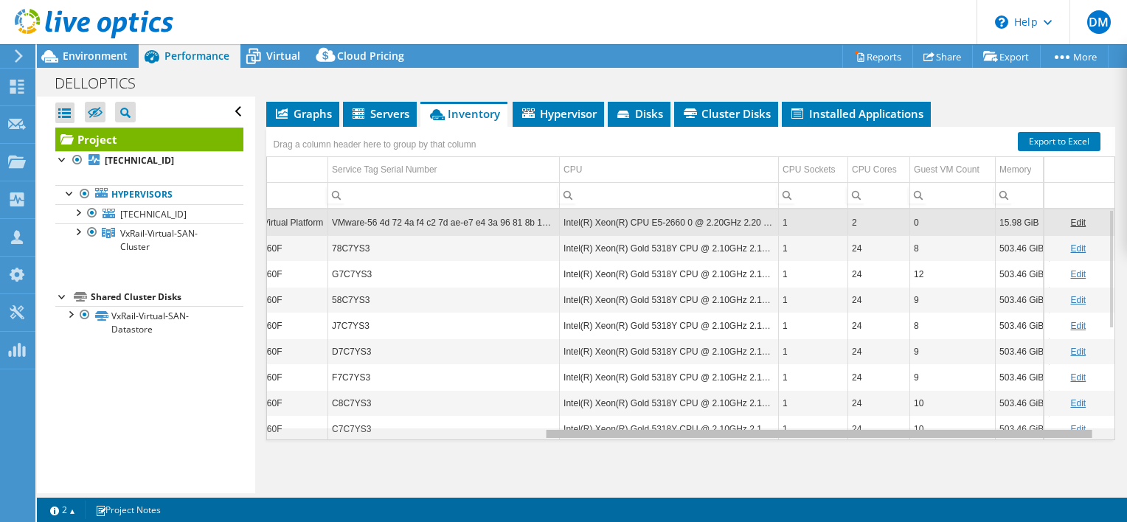
scroll to position [0, 440]
drag, startPoint x: 764, startPoint y: 432, endPoint x: 1060, endPoint y: 437, distance: 295.8
click at [1060, 437] on body "DM Channel Partner [PERSON_NAME] [EMAIL_ADDRESS][DOMAIN_NAME] Level Solution Gr…" at bounding box center [563, 261] width 1127 height 522
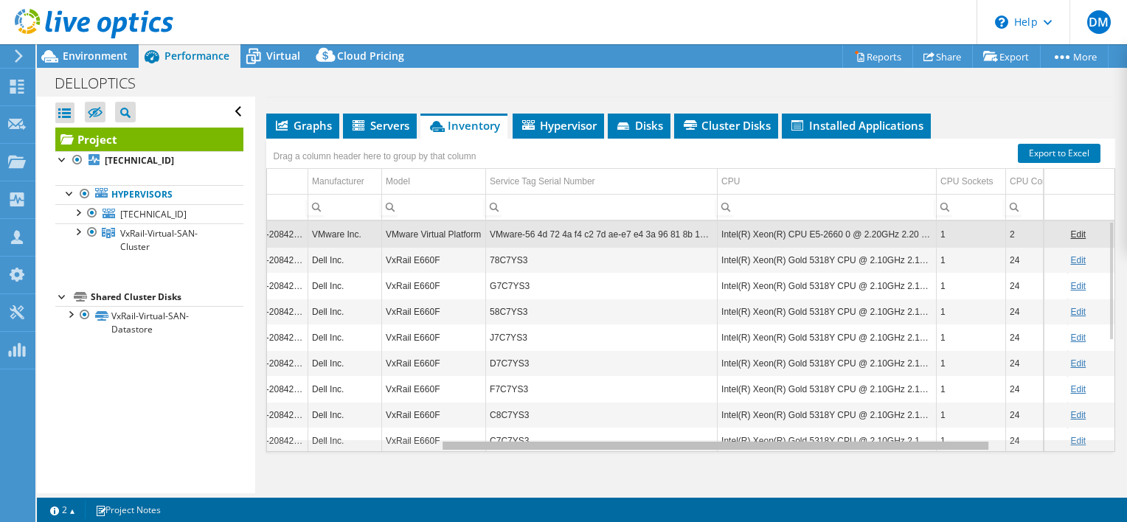
click at [516, 444] on div "Data grid" at bounding box center [690, 445] width 847 height 11
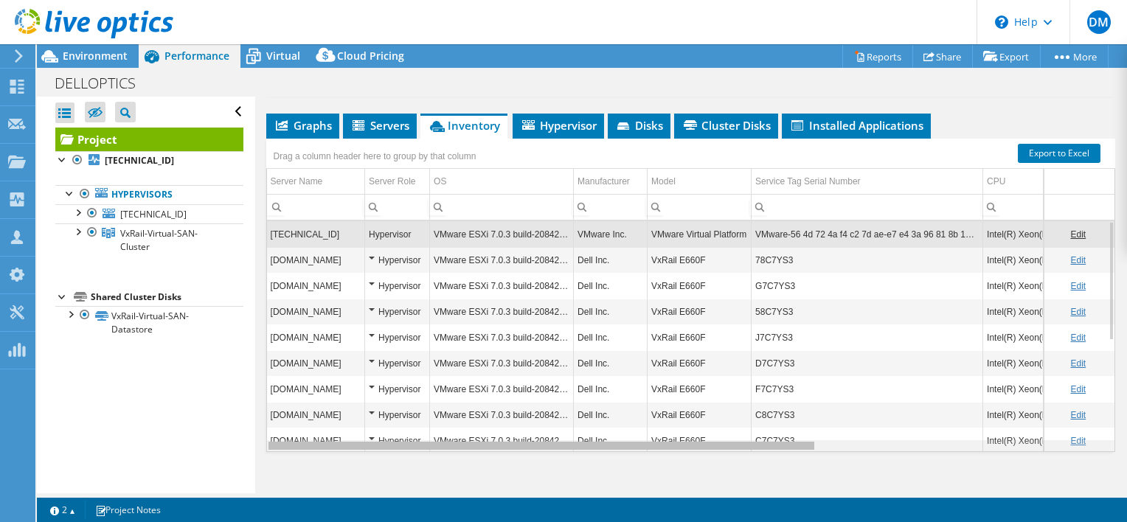
drag, startPoint x: 516, startPoint y: 444, endPoint x: 260, endPoint y: 468, distance: 257.8
click at [260, 468] on body "DM Channel Partner [PERSON_NAME] [EMAIL_ADDRESS][DOMAIN_NAME] Level Solution Gr…" at bounding box center [563, 261] width 1127 height 522
click at [446, 89] on div "DELLOPTICS Print" at bounding box center [582, 82] width 1090 height 27
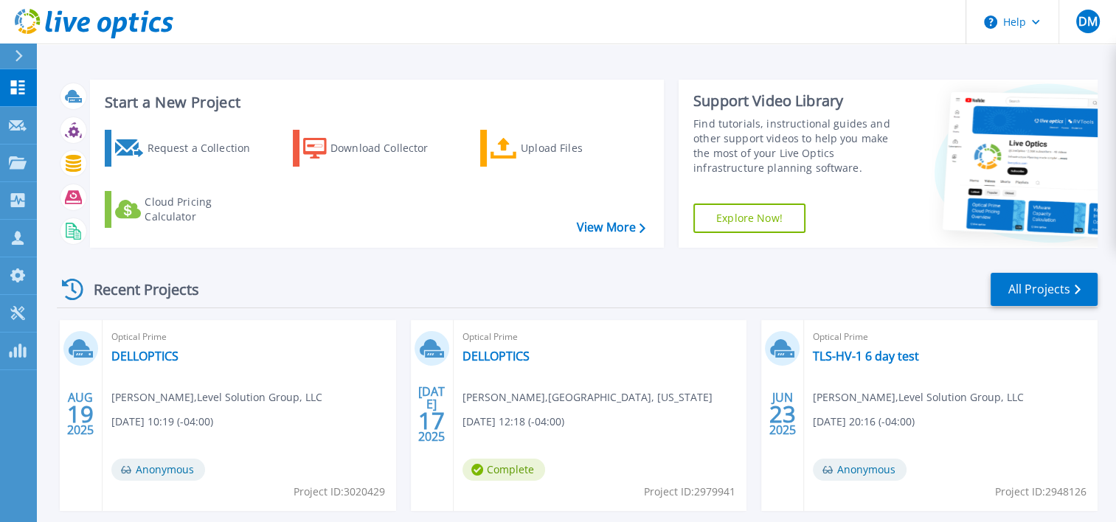
scroll to position [85, 0]
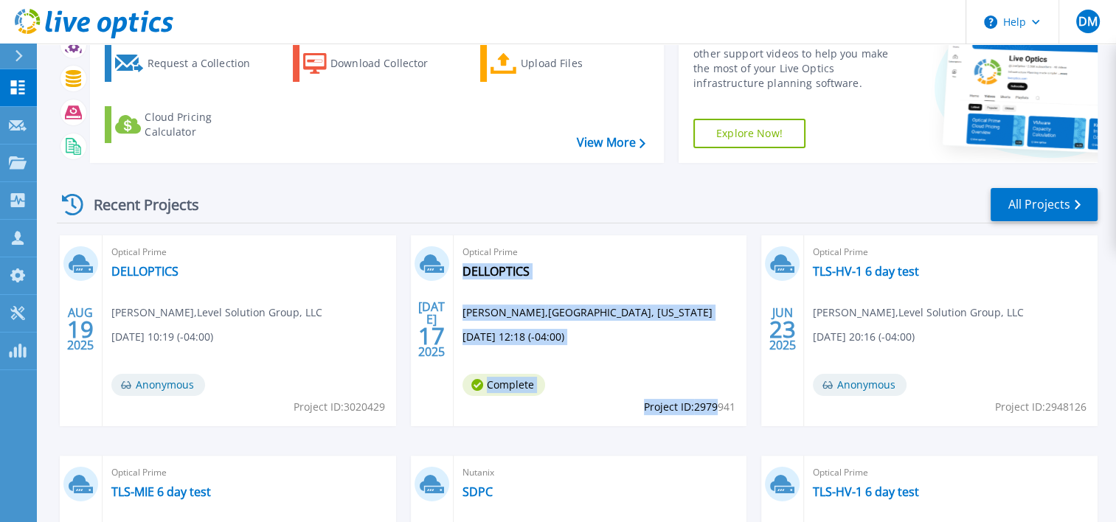
drag, startPoint x: 738, startPoint y: 406, endPoint x: 720, endPoint y: 401, distance: 18.4
click at [720, 401] on div "Optical Prime DELLOPTICS Daniel Jackson , HARNETT COUNTY, NORTH CAROLINA 07/17/…" at bounding box center [601, 330] width 294 height 191
click at [385, 401] on span "Project ID: 2979941" at bounding box center [339, 407] width 91 height 16
click at [385, 402] on span "Project ID: 2979941" at bounding box center [339, 407] width 91 height 16
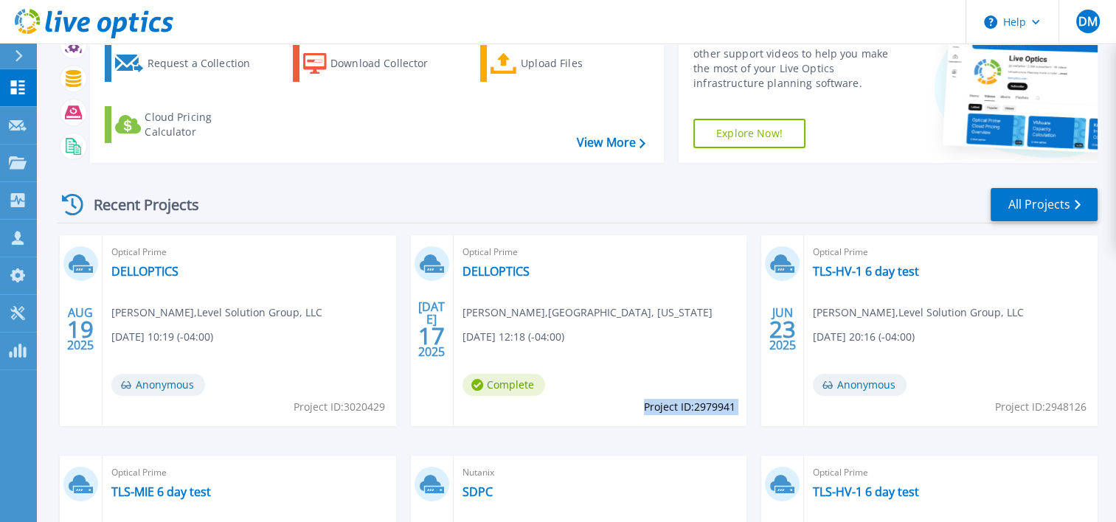
click at [385, 402] on span "Project ID: 2979941" at bounding box center [339, 407] width 91 height 16
click at [385, 401] on span "Project ID: 2979941" at bounding box center [339, 407] width 91 height 16
drag, startPoint x: 720, startPoint y: 401, endPoint x: 729, endPoint y: 412, distance: 13.6
click at [385, 412] on span "Project ID: 2979941" at bounding box center [339, 407] width 91 height 16
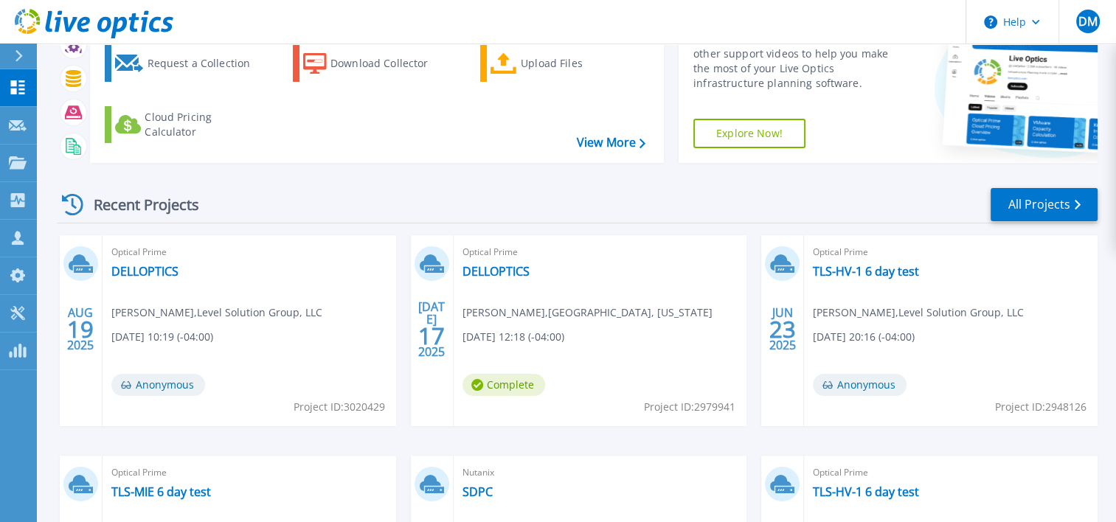
click at [735, 410] on div "Optical Prime DELLOPTICS Daniel Jackson , HARNETT COUNTY, NORTH CAROLINA 07/17/…" at bounding box center [601, 330] width 294 height 191
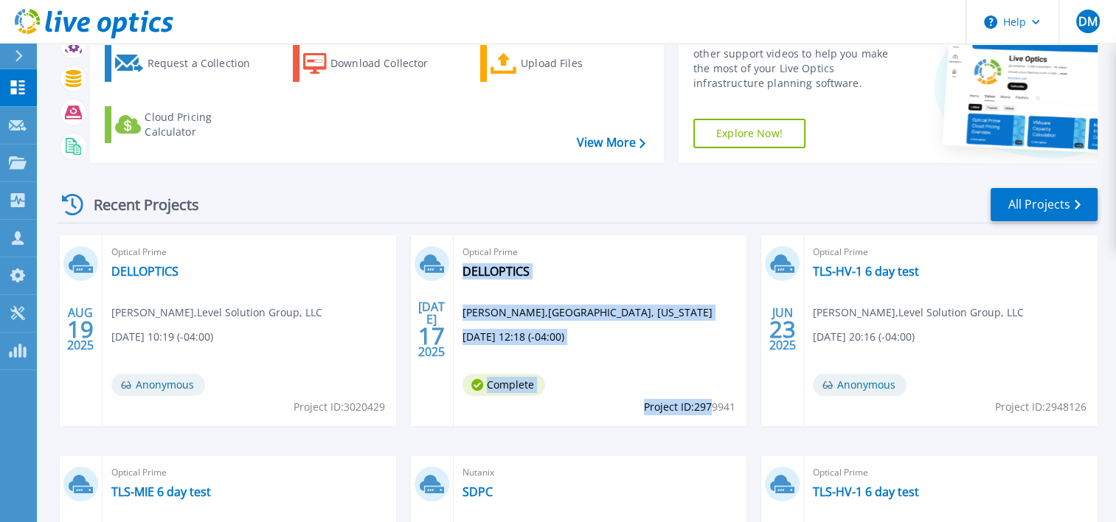
drag, startPoint x: 737, startPoint y: 407, endPoint x: 710, endPoint y: 405, distance: 27.4
click at [710, 405] on div "Optical Prime DELLOPTICS Daniel Jackson , HARNETT COUNTY, NORTH CAROLINA 07/17/…" at bounding box center [601, 330] width 294 height 191
click at [385, 405] on span "Project ID: 2979941" at bounding box center [339, 407] width 91 height 16
click at [385, 403] on span "Project ID: 2979941" at bounding box center [339, 407] width 91 height 16
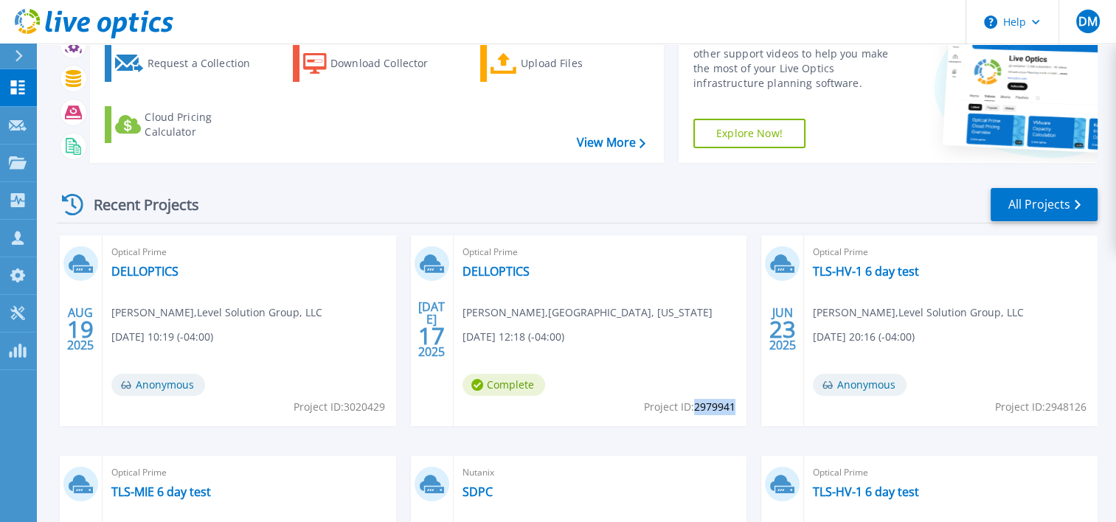
drag, startPoint x: 693, startPoint y: 405, endPoint x: 733, endPoint y: 407, distance: 39.9
click at [385, 407] on span "Project ID: 2979941" at bounding box center [339, 407] width 91 height 16
copy span "2979941"
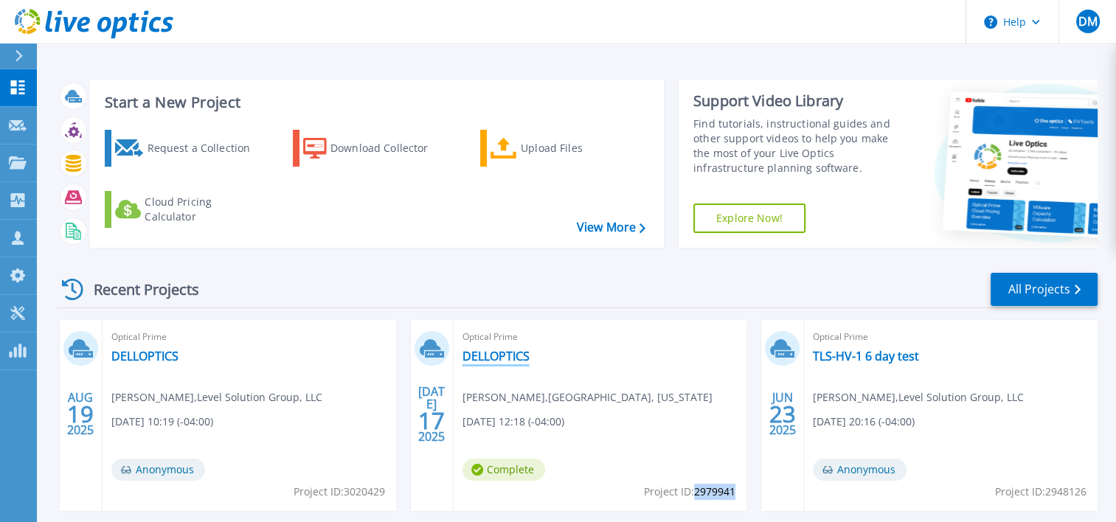
click at [503, 358] on link "DELLOPTICS" at bounding box center [495, 356] width 67 height 15
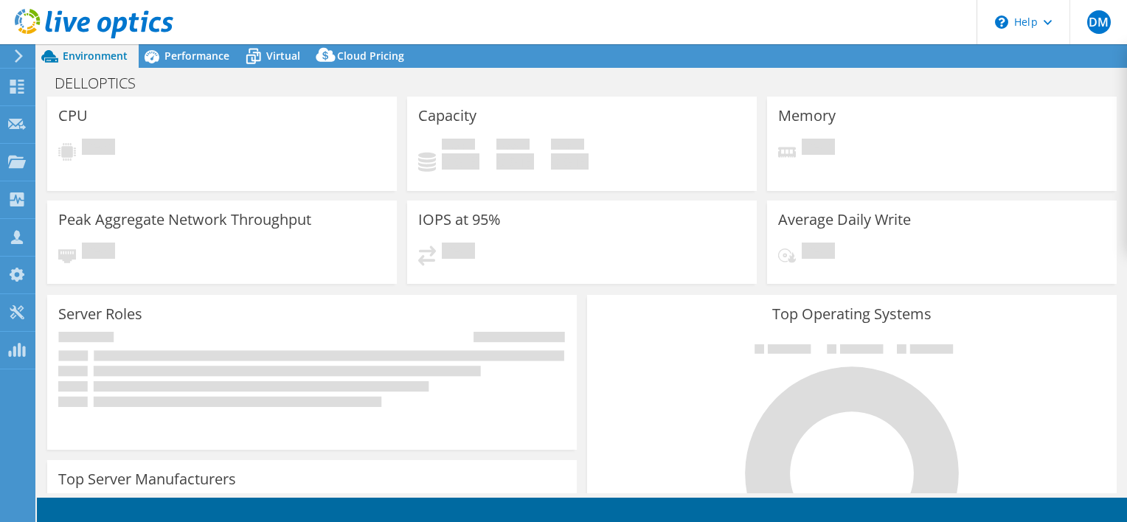
select select "USD"
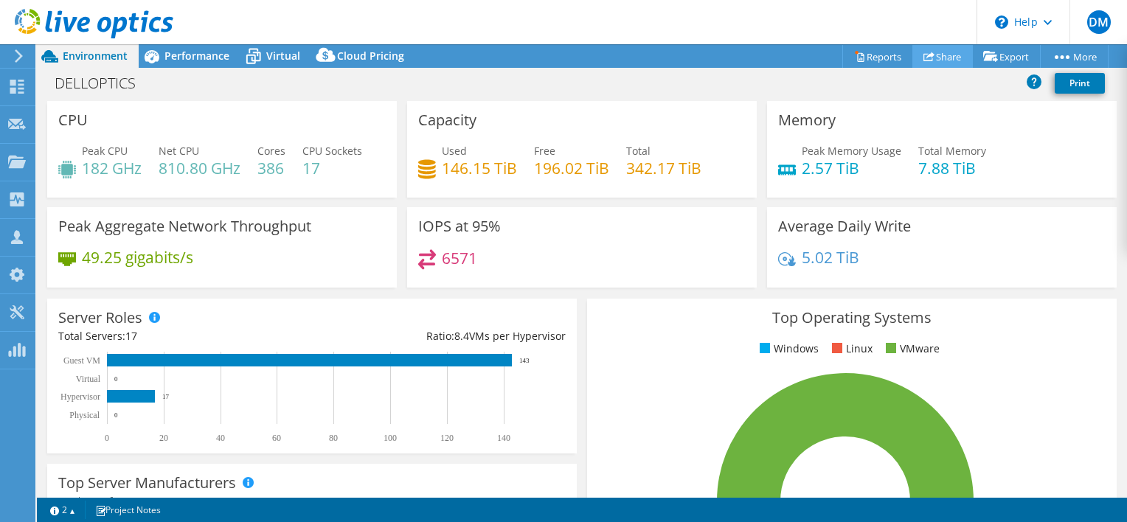
click at [939, 56] on link "Share" at bounding box center [942, 56] width 60 height 23
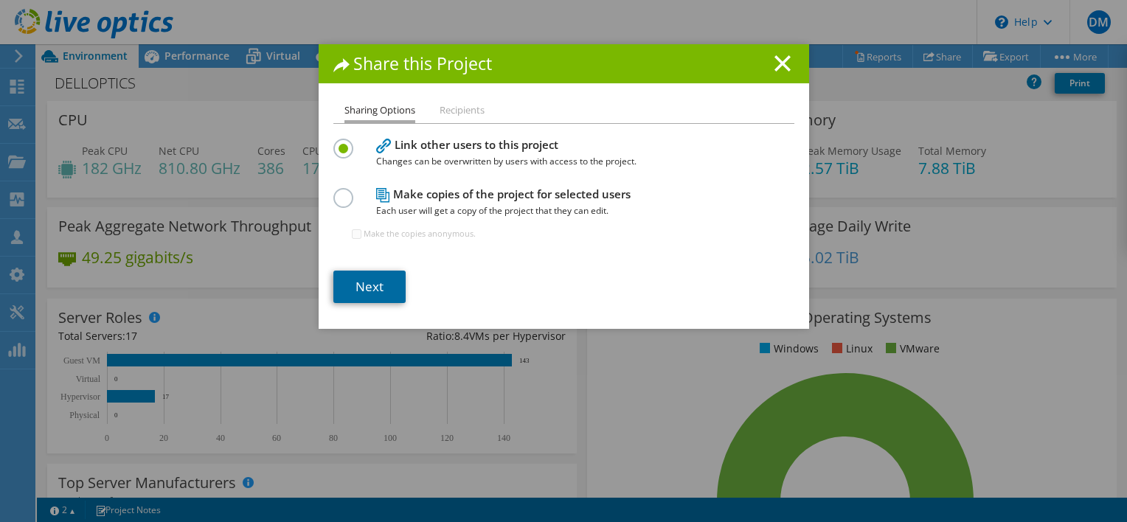
click at [380, 289] on link "Next" at bounding box center [369, 287] width 72 height 32
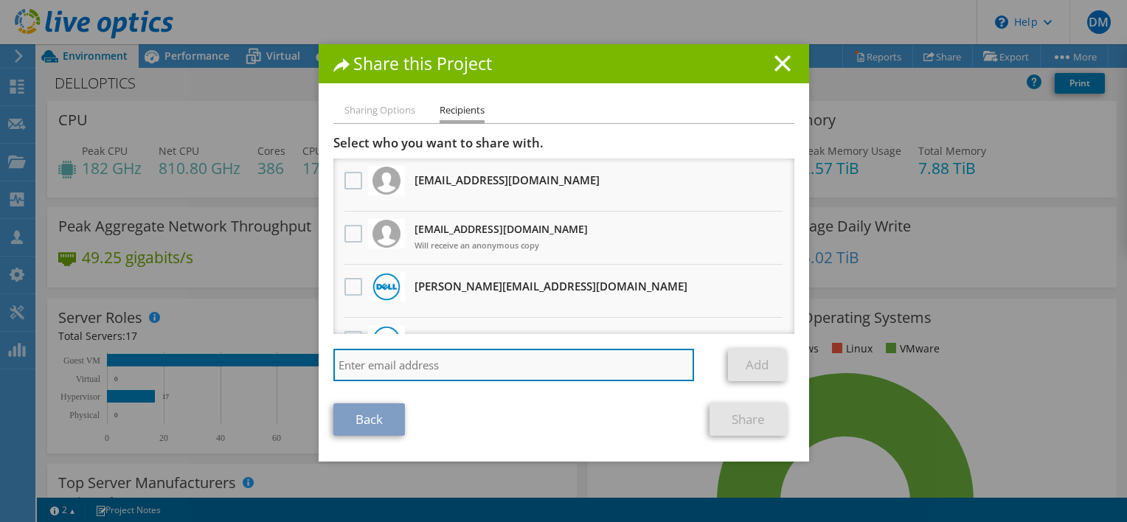
click at [429, 360] on input "search" at bounding box center [513, 365] width 361 height 32
paste input "vxrail_papi_client@liveoptics.com"
type input "vxrail_papi_client@liveoptics.com"
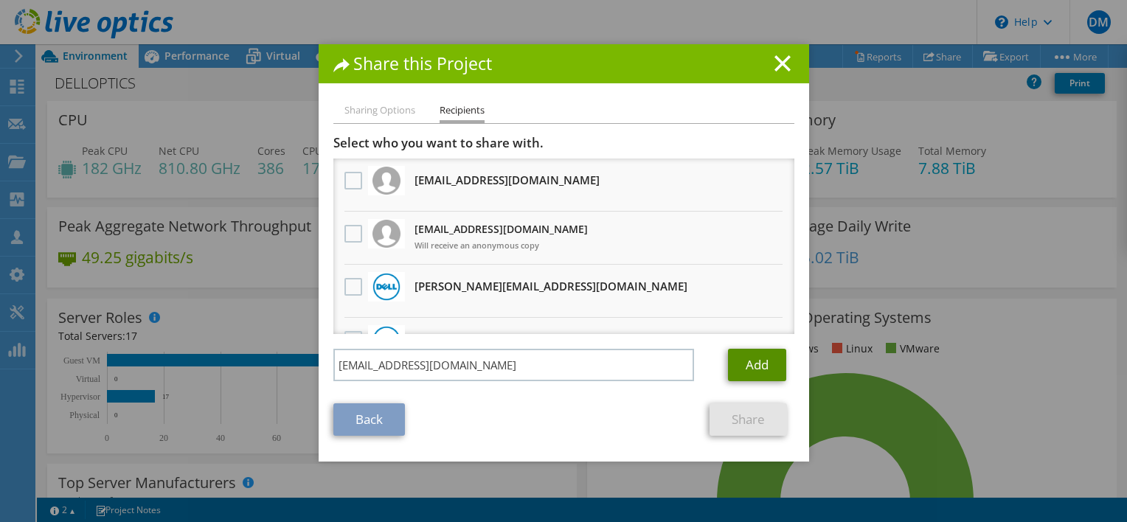
click at [746, 364] on link "Add" at bounding box center [757, 365] width 58 height 32
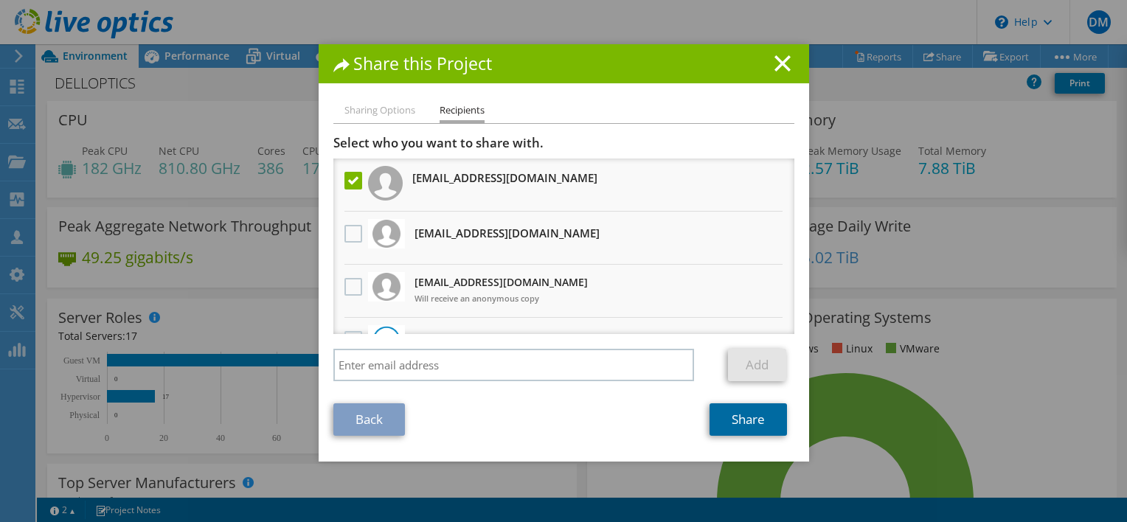
click at [749, 403] on link "Share" at bounding box center [748, 419] width 77 height 32
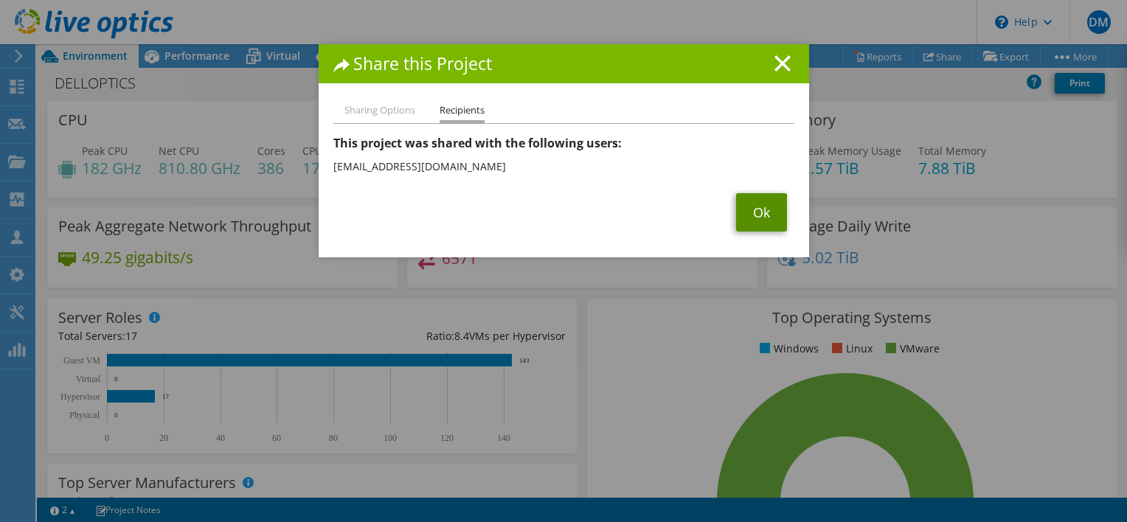
click at [746, 207] on link "Ok" at bounding box center [761, 212] width 51 height 38
